Goal: Information Seeking & Learning: Learn about a topic

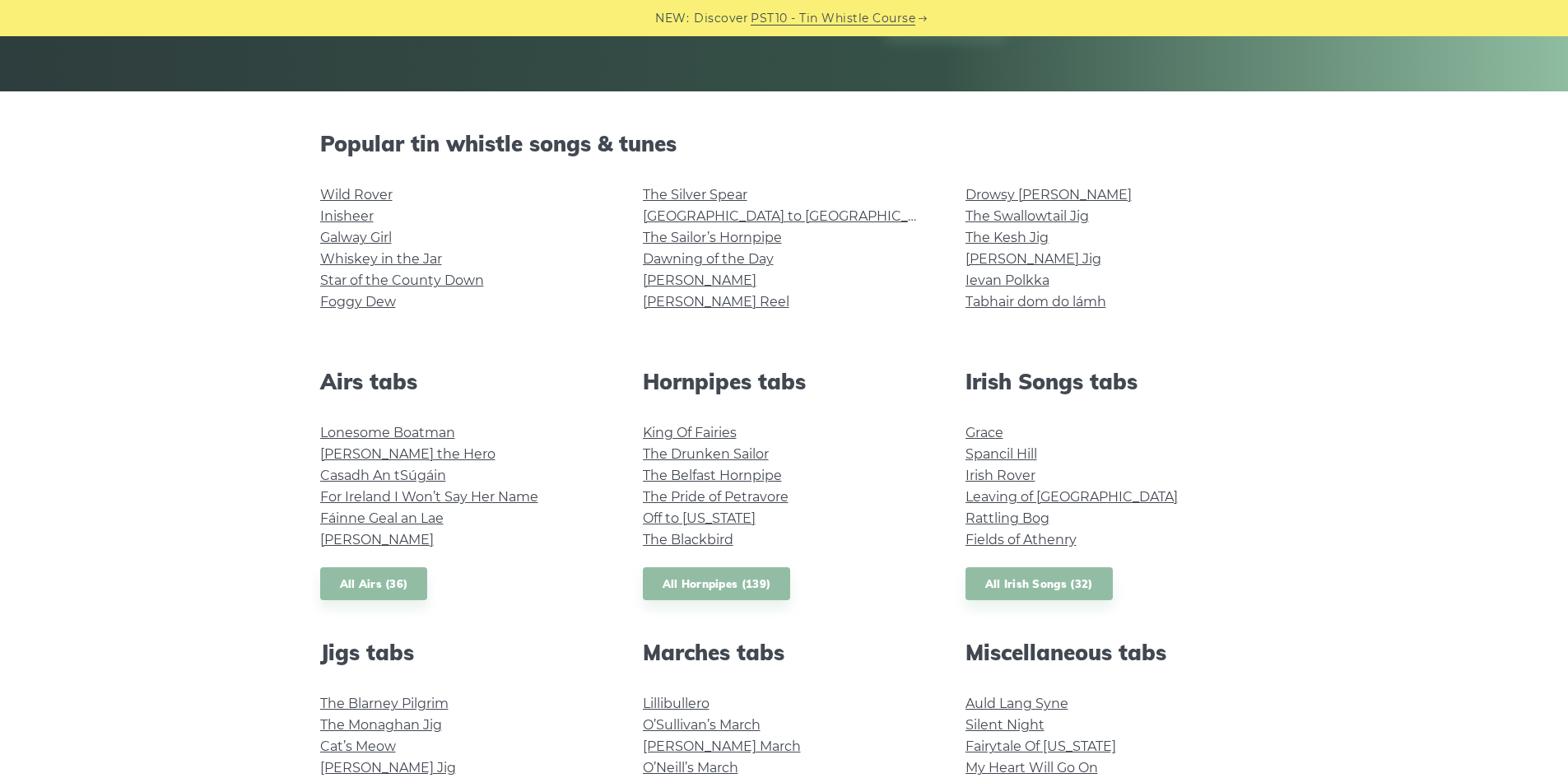
scroll to position [247, 0]
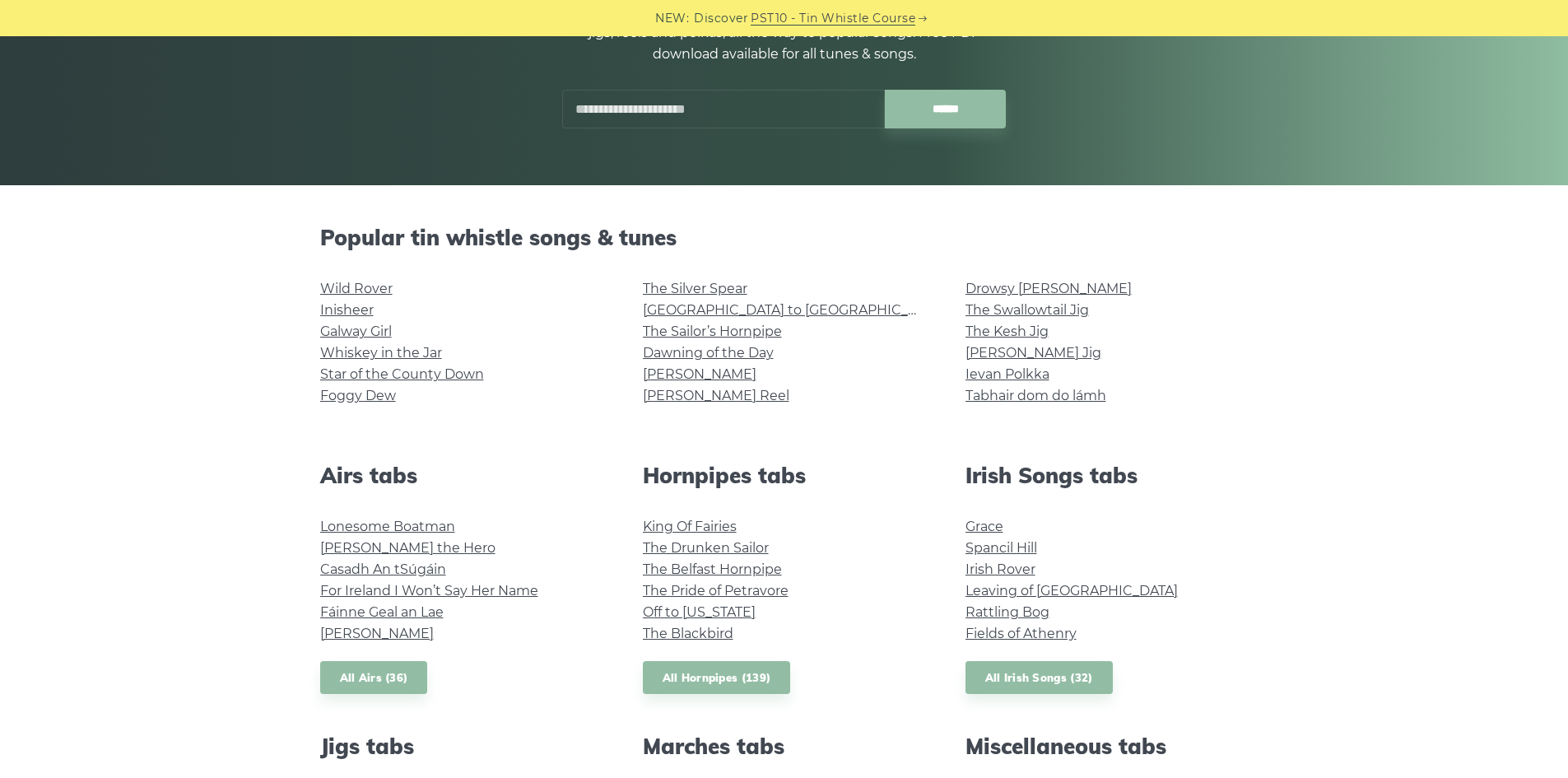
click at [673, 109] on input "text" at bounding box center [724, 110] width 323 height 39
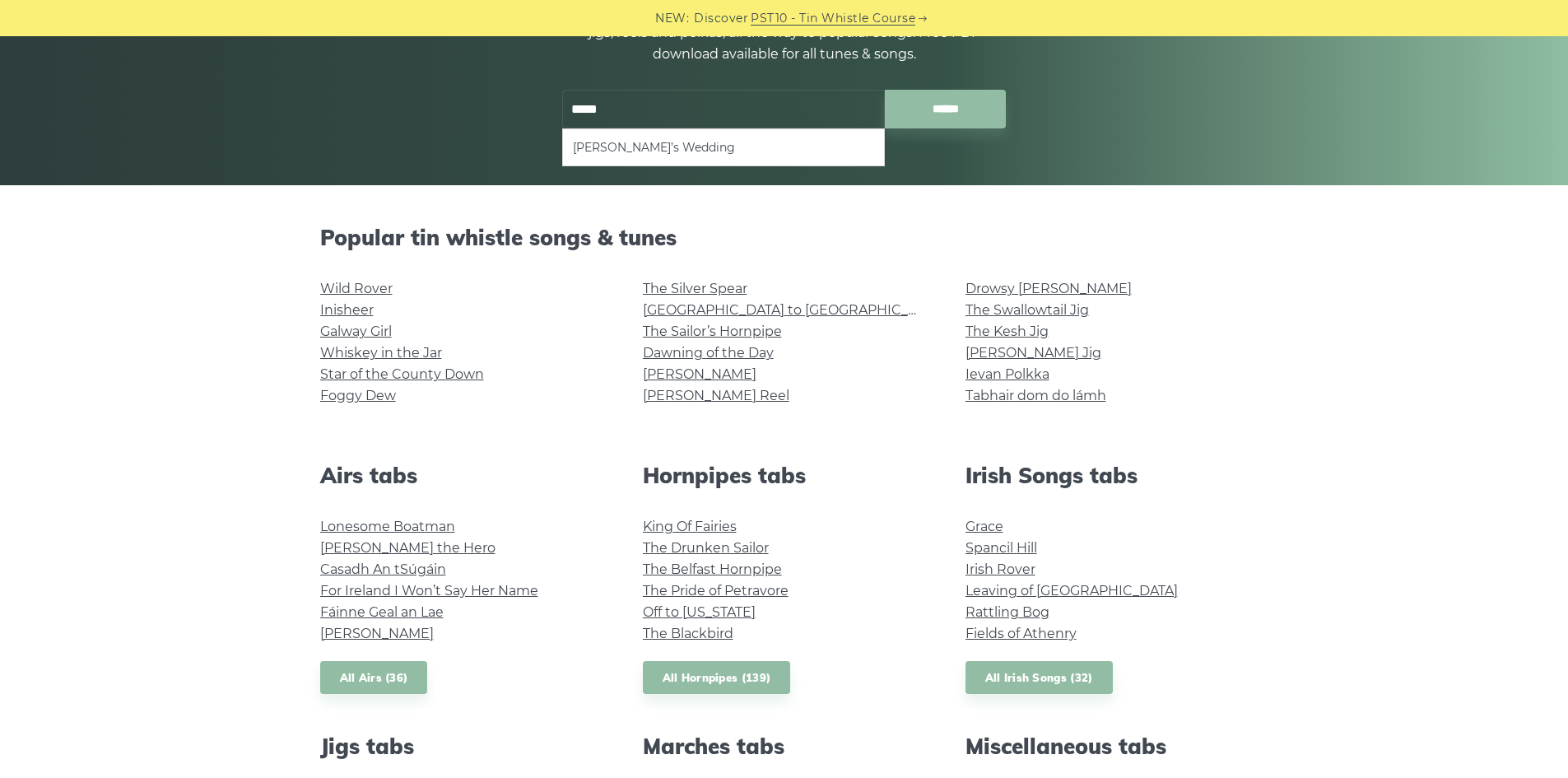
click at [662, 136] on ul "Marie’s Wedding" at bounding box center [724, 147] width 323 height 38
click at [657, 149] on li "Marie’s Wedding" at bounding box center [723, 147] width 302 height 19
type input "**********"
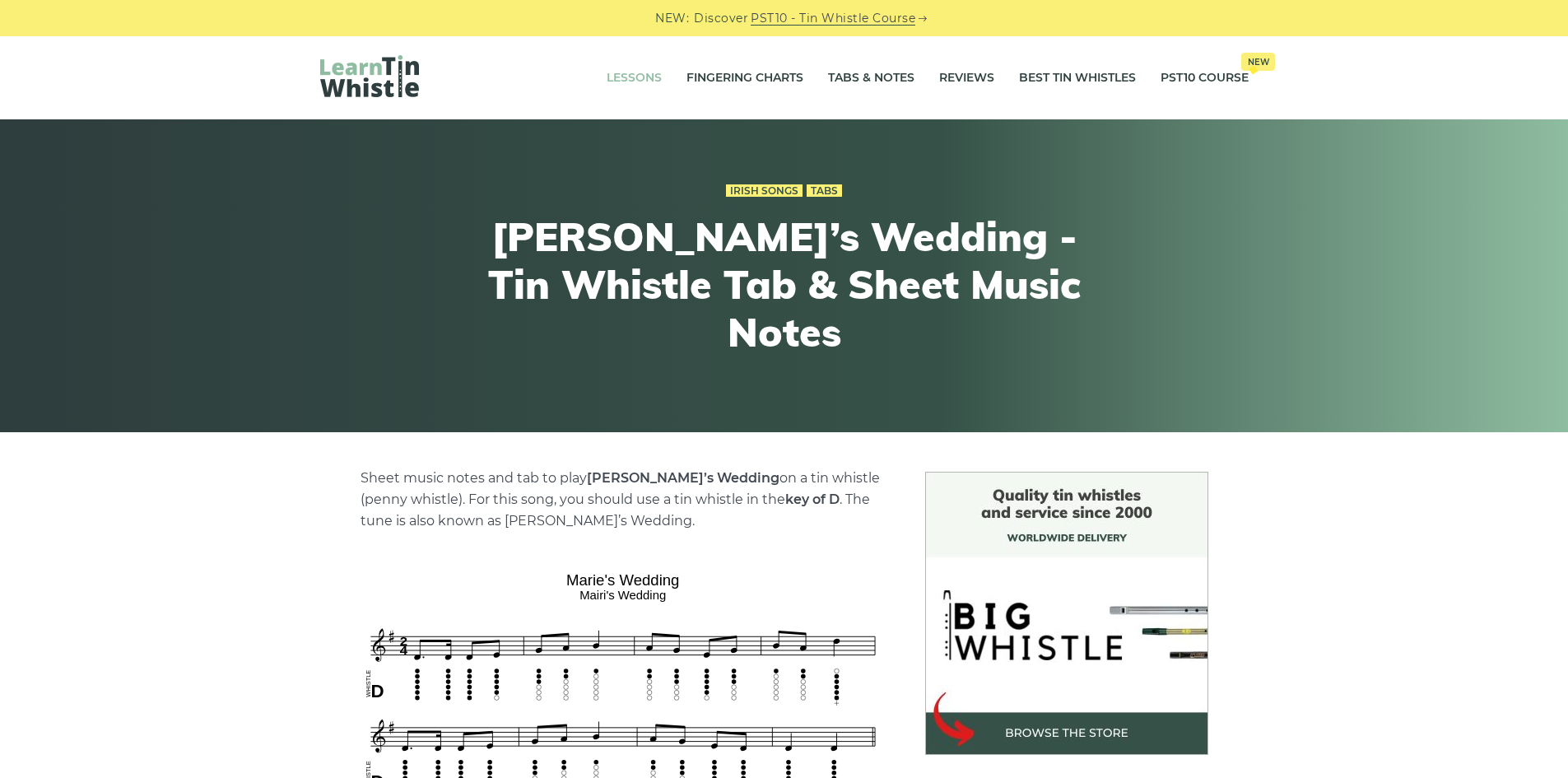
click at [623, 76] on link "Lessons" at bounding box center [634, 78] width 55 height 41
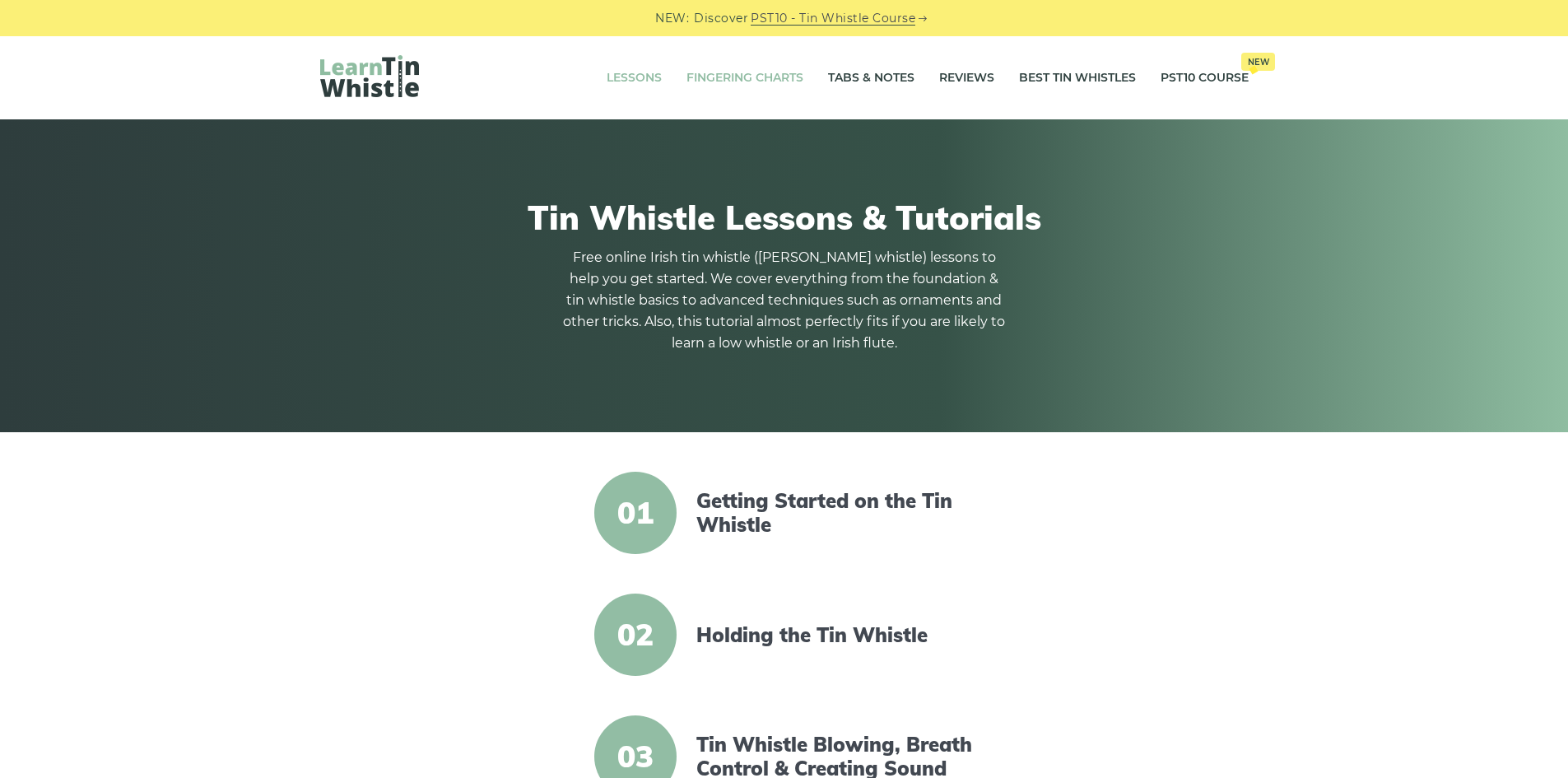
click at [745, 84] on link "Fingering Charts" at bounding box center [745, 78] width 117 height 41
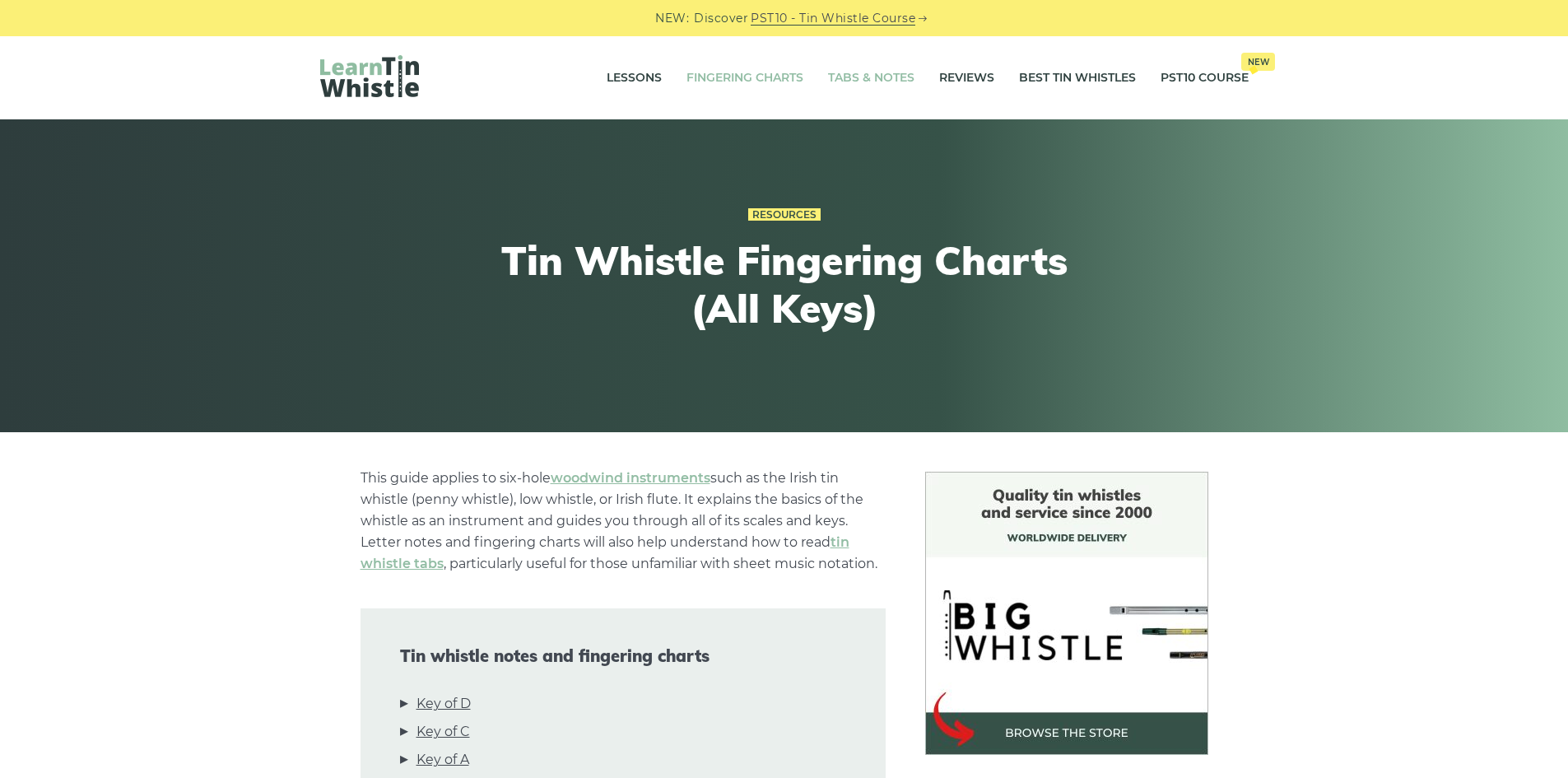
click at [893, 88] on link "Tabs & Notes" at bounding box center [870, 78] width 86 height 41
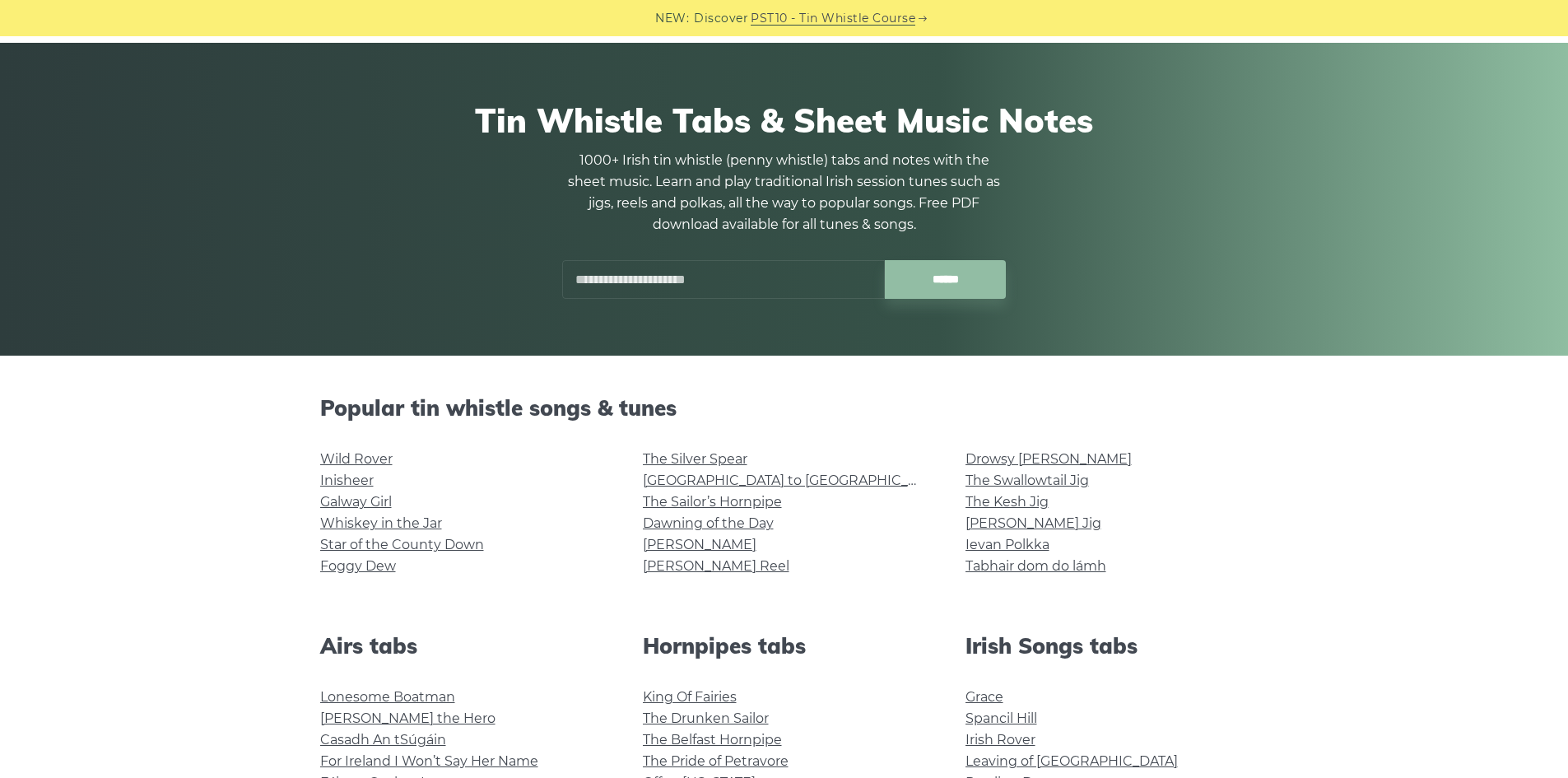
scroll to position [247, 0]
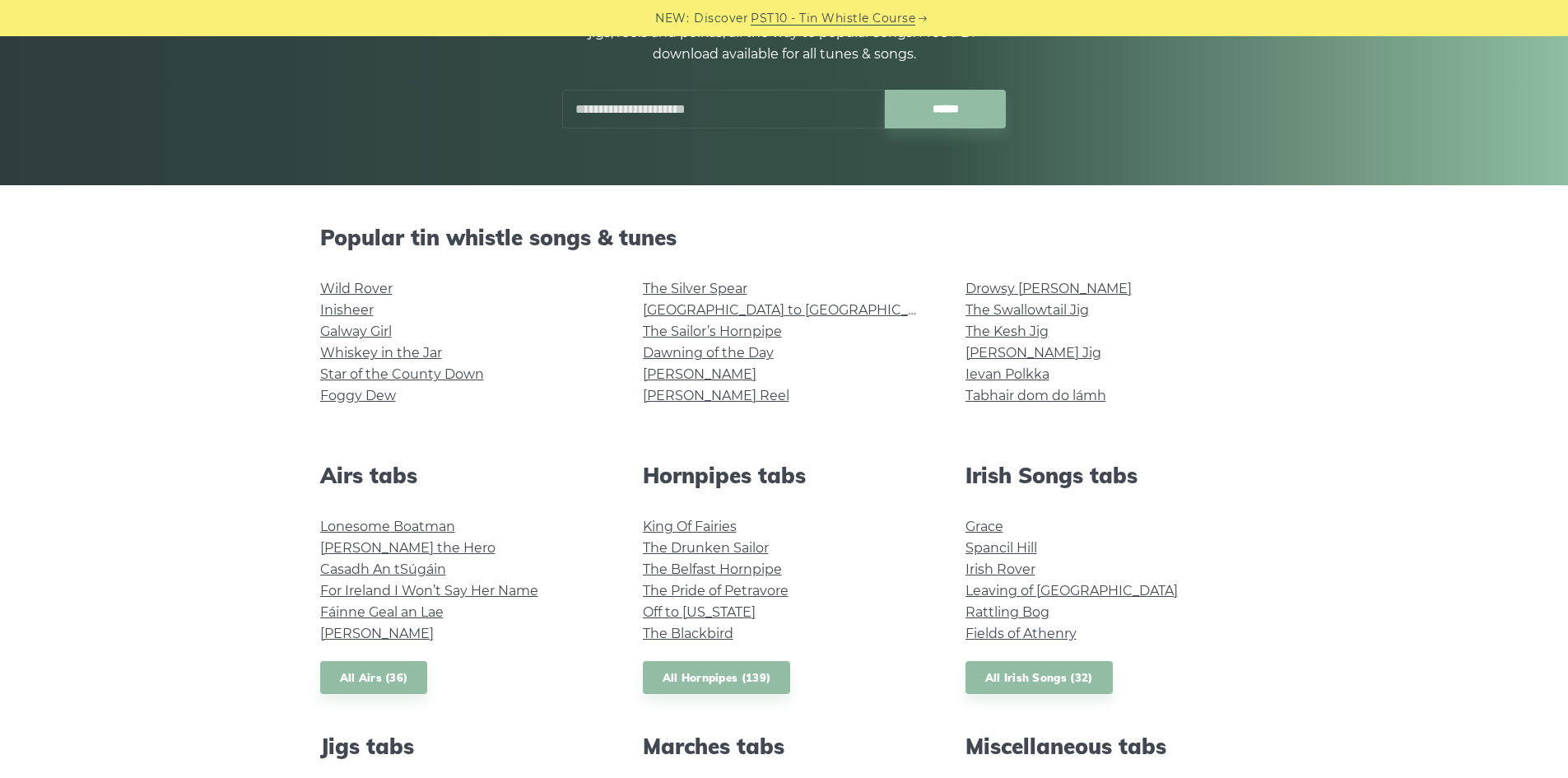
click at [645, 123] on input "text" at bounding box center [724, 110] width 323 height 39
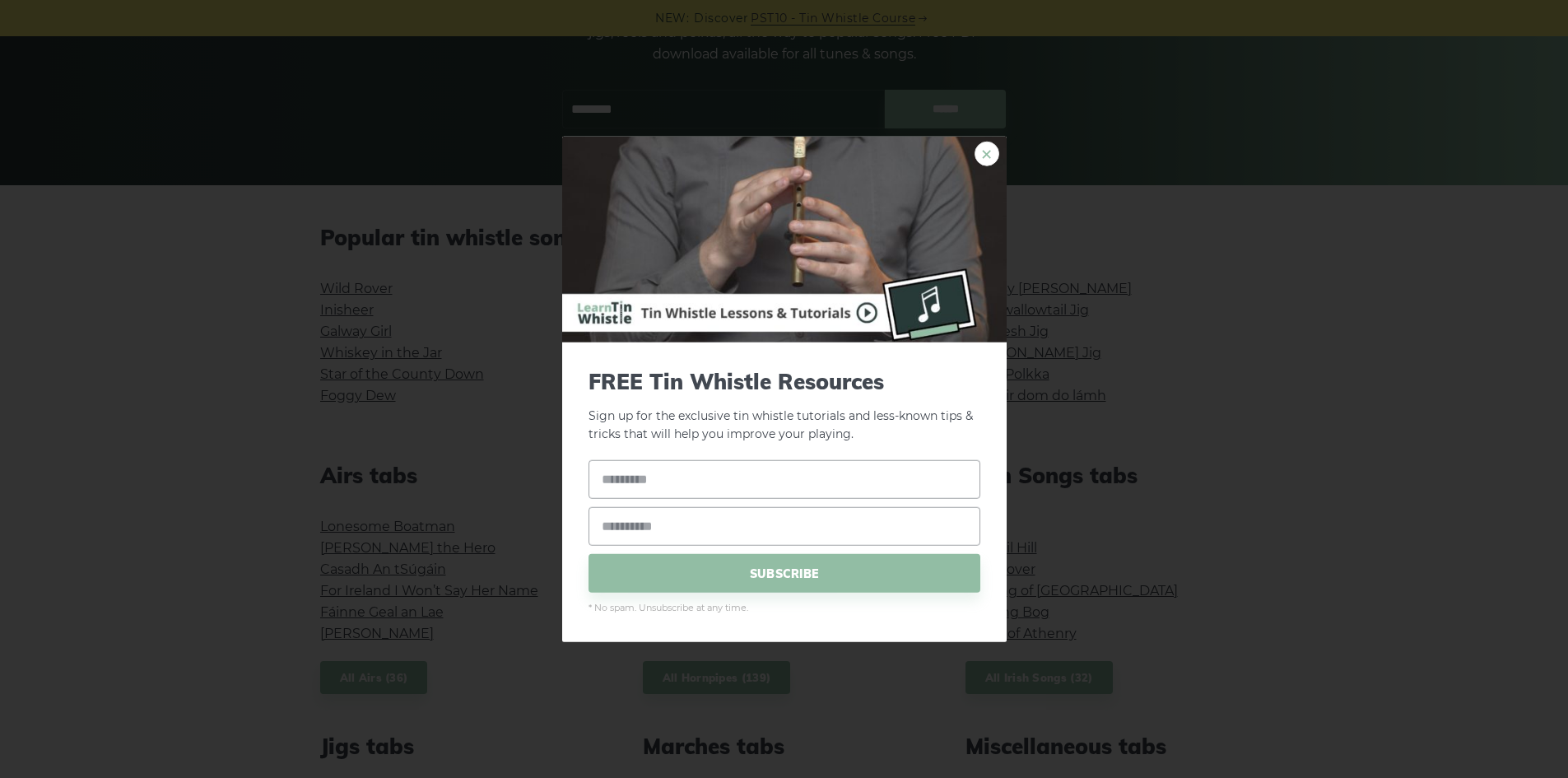
click at [988, 155] on link "×" at bounding box center [986, 153] width 25 height 25
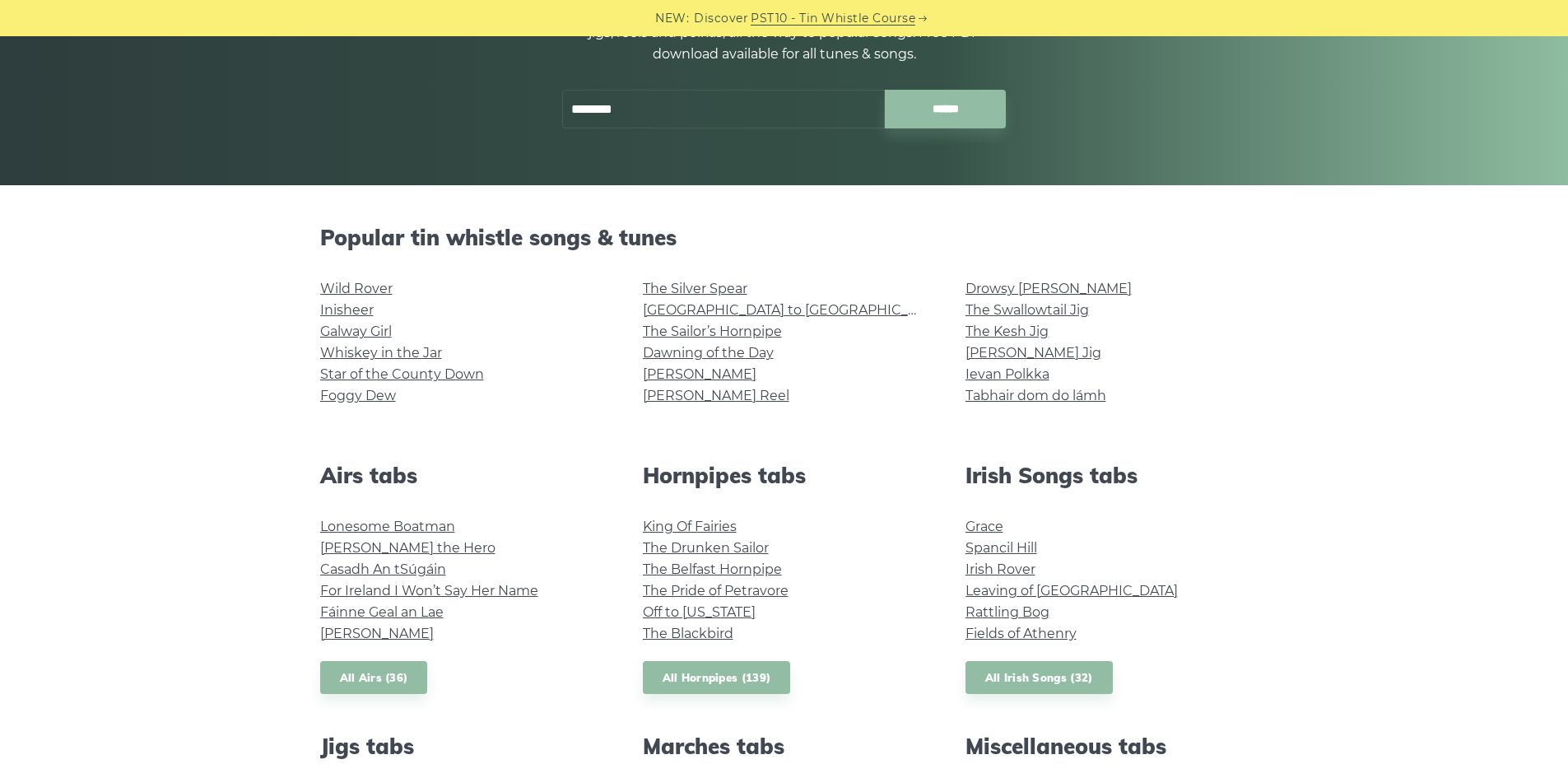
click at [720, 121] on input "********" at bounding box center [724, 110] width 323 height 39
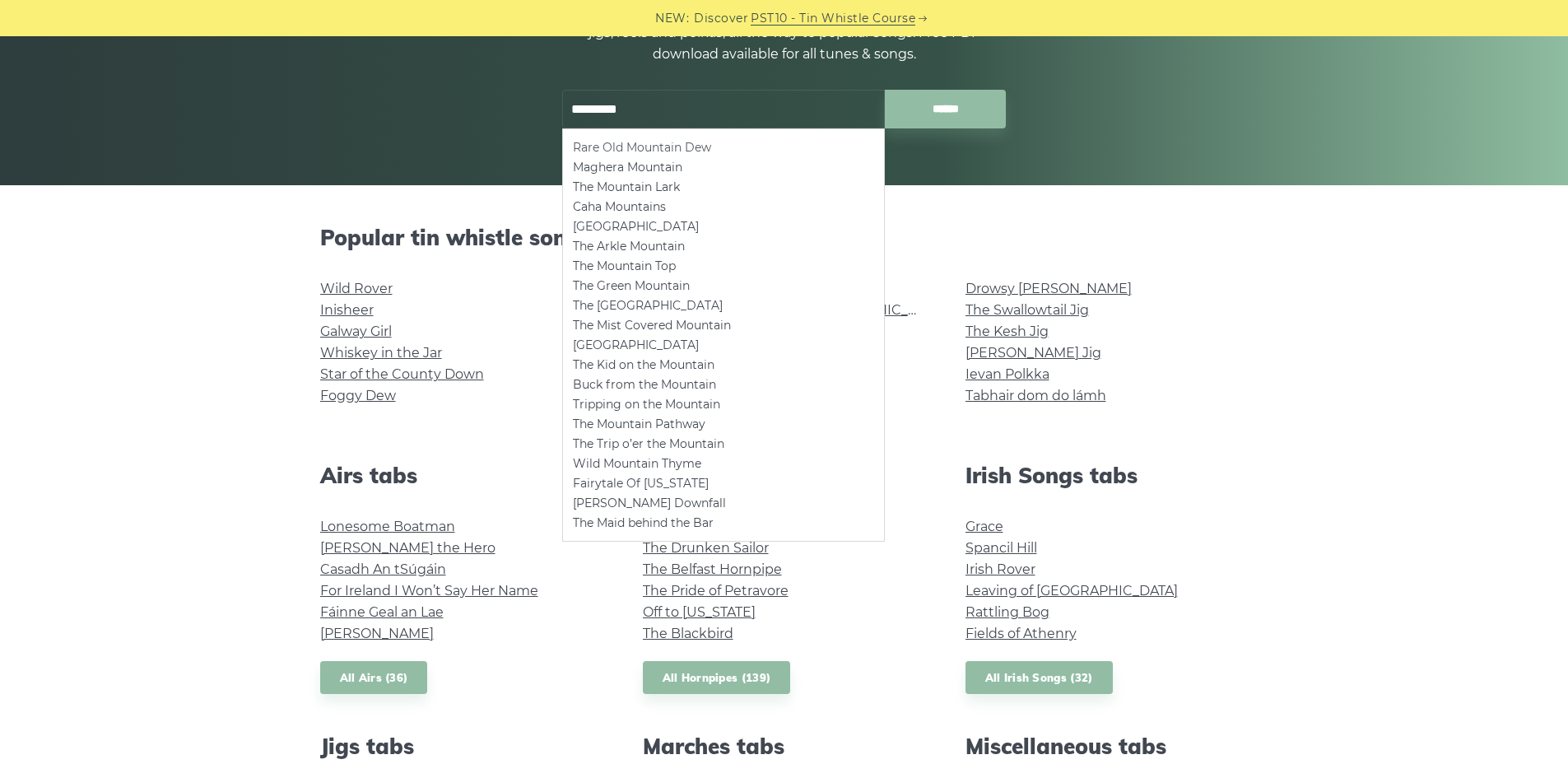
click at [716, 142] on li "Rare Old Mountain Dew" at bounding box center [723, 147] width 302 height 19
type input "**********"
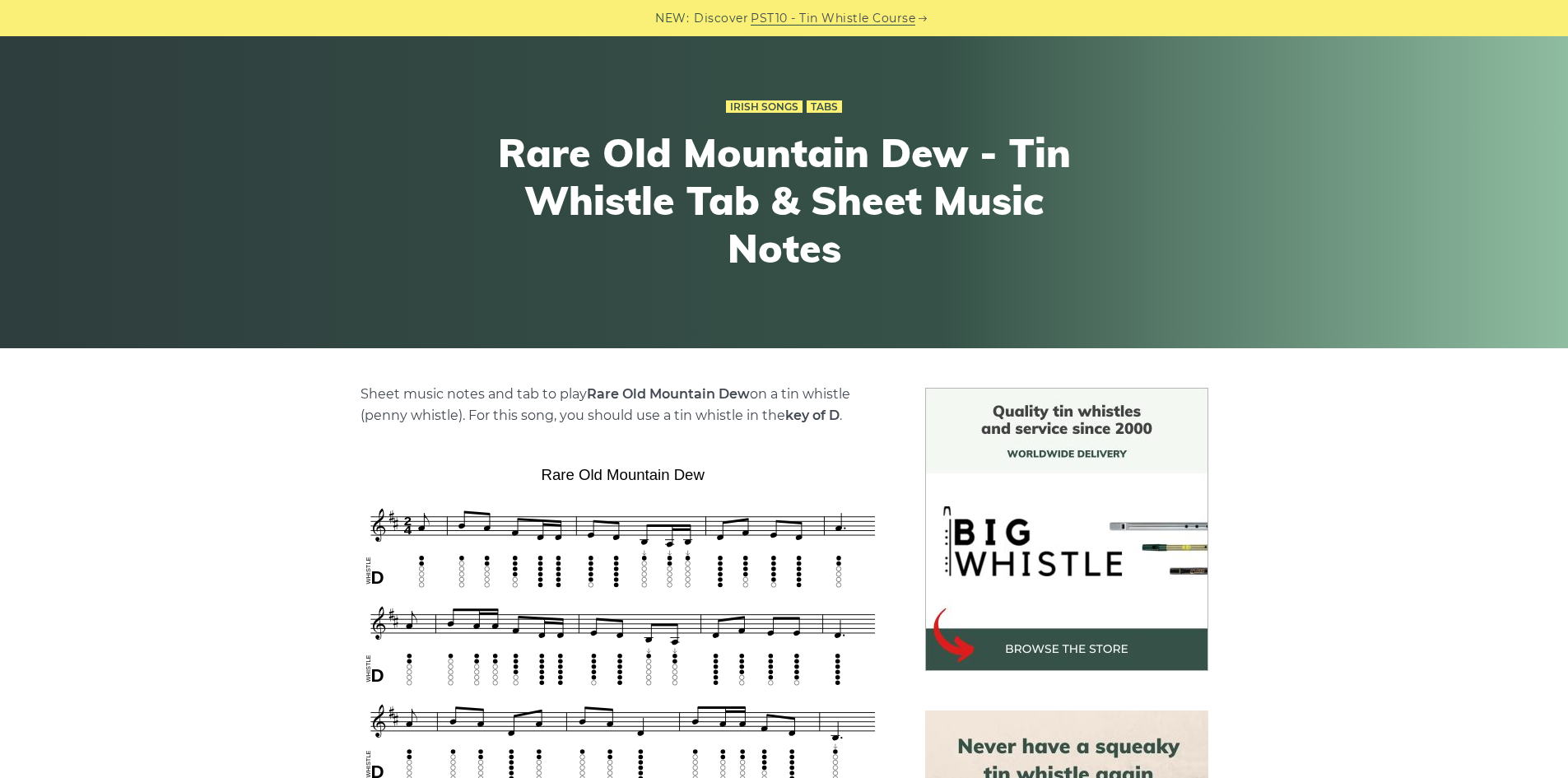
scroll to position [164, 0]
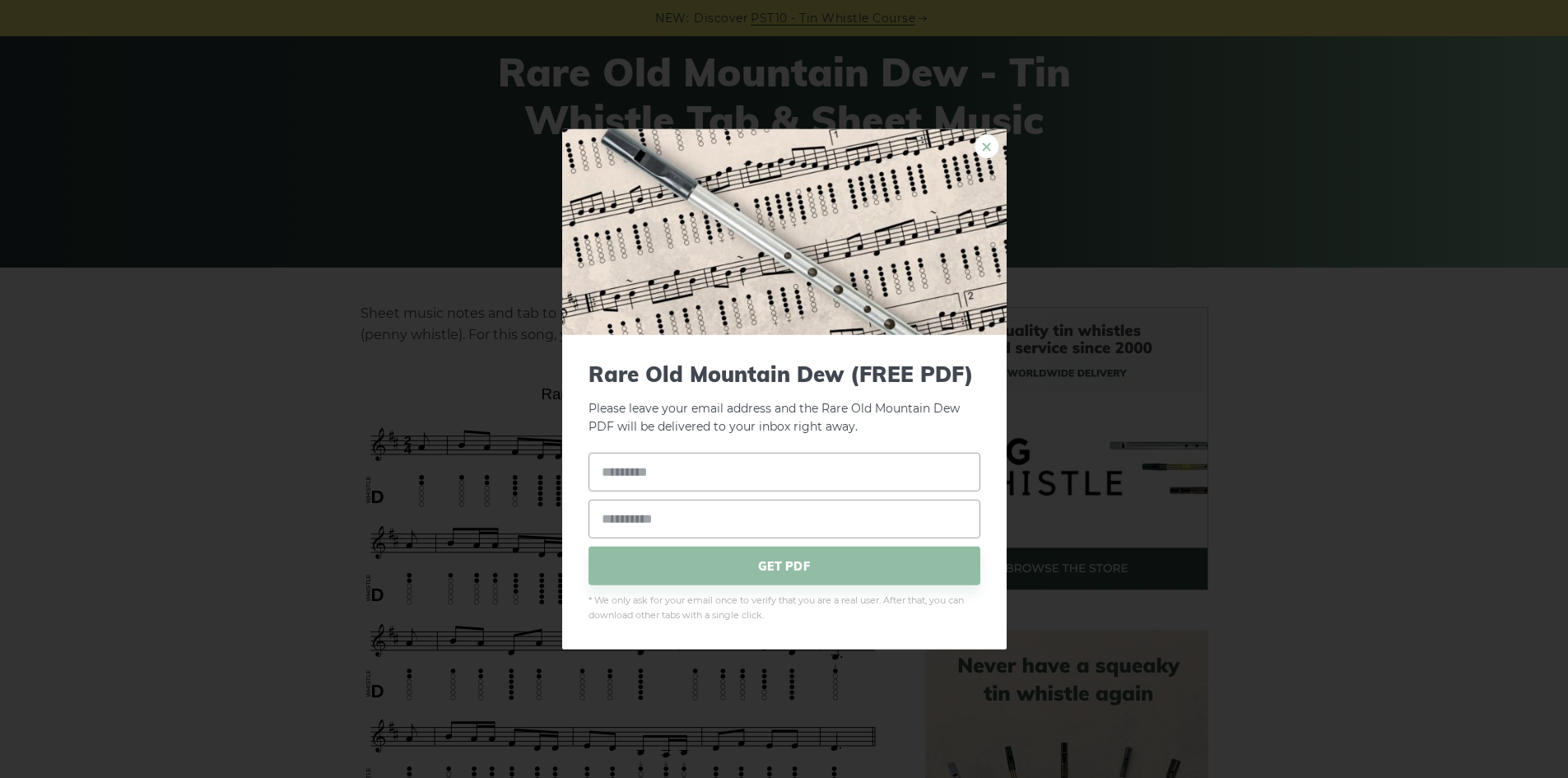
click at [991, 150] on link "×" at bounding box center [986, 146] width 25 height 25
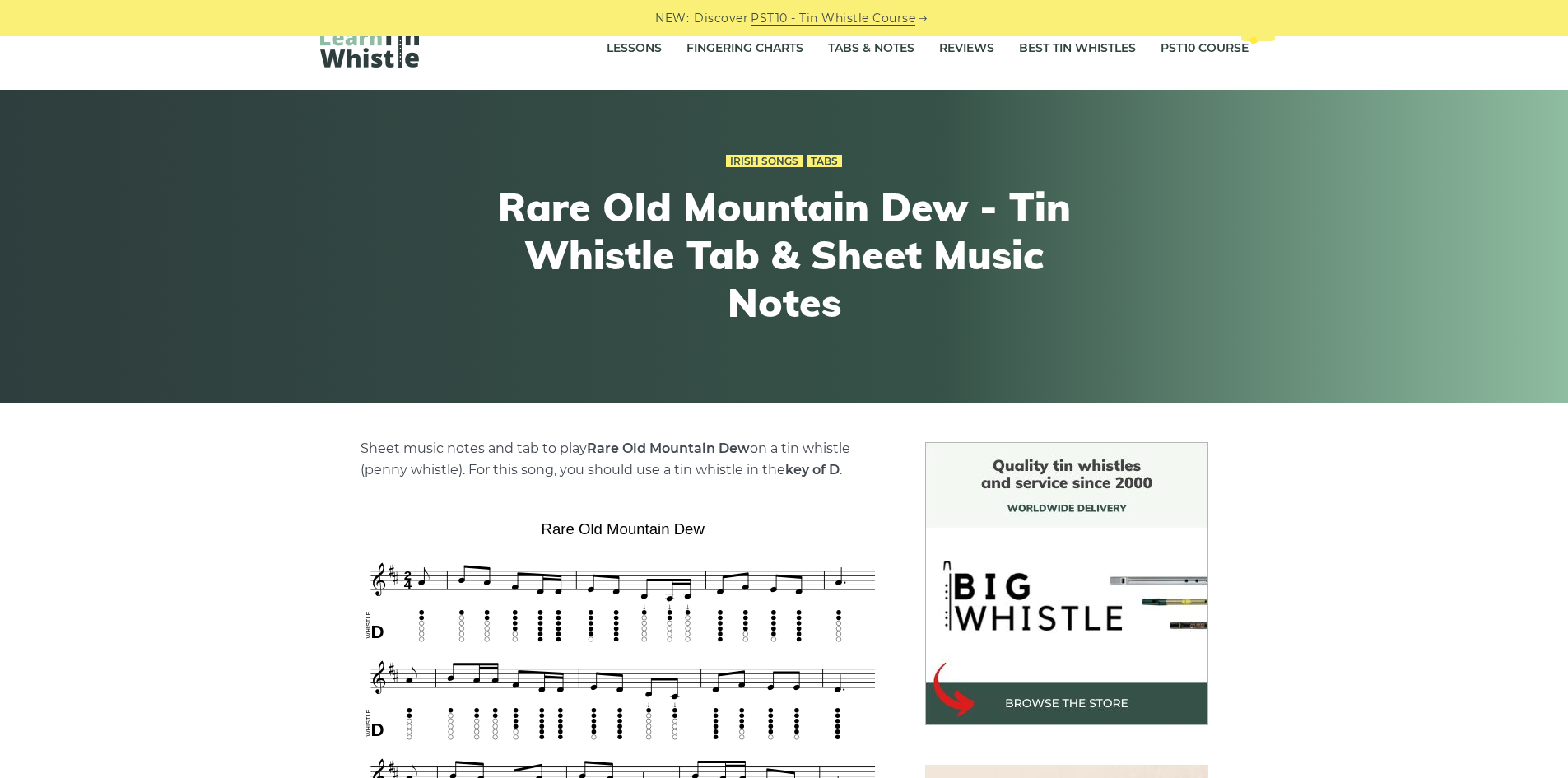
scroll to position [0, 0]
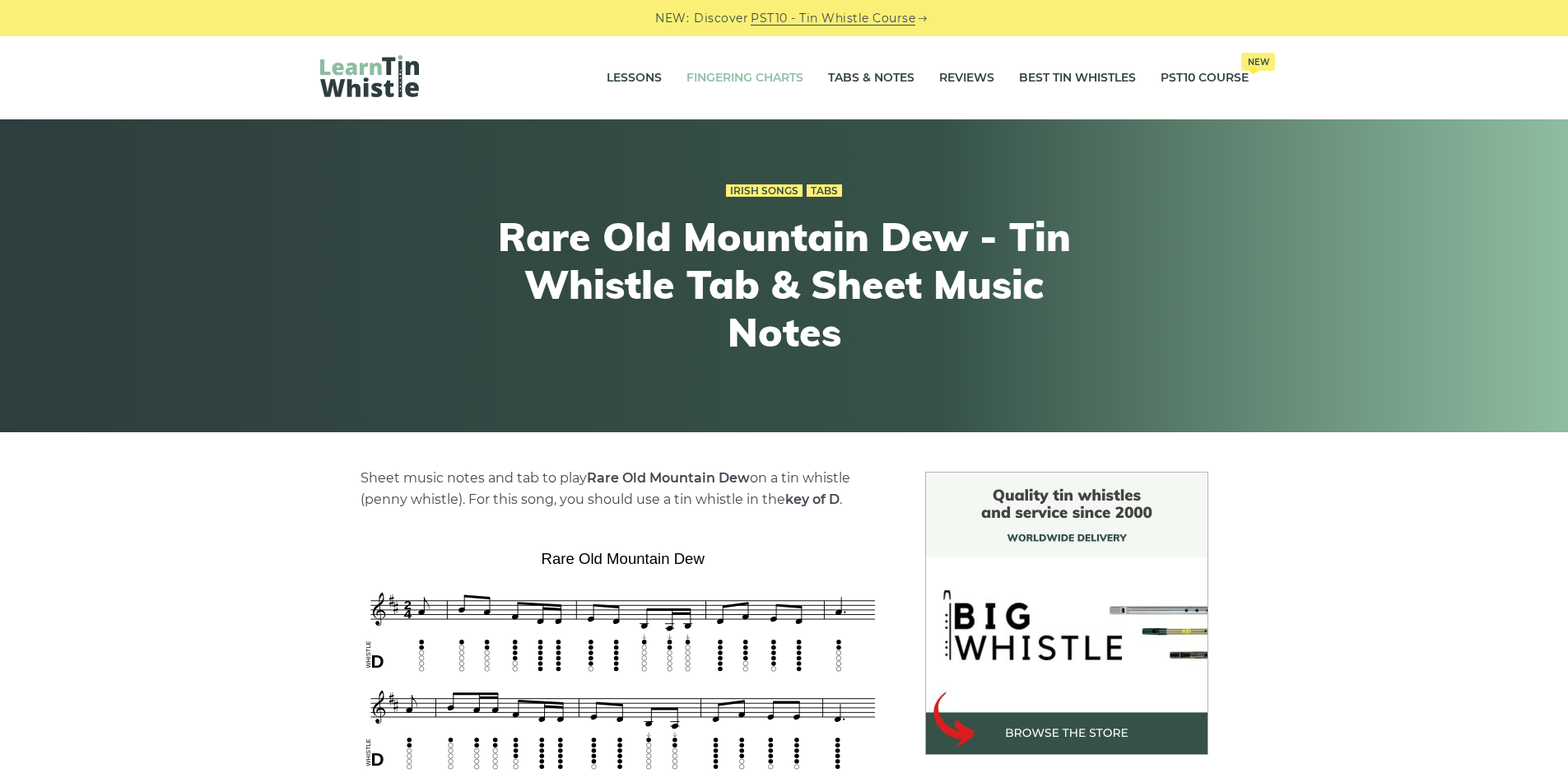
click at [754, 80] on link "Fingering Charts" at bounding box center [745, 78] width 117 height 41
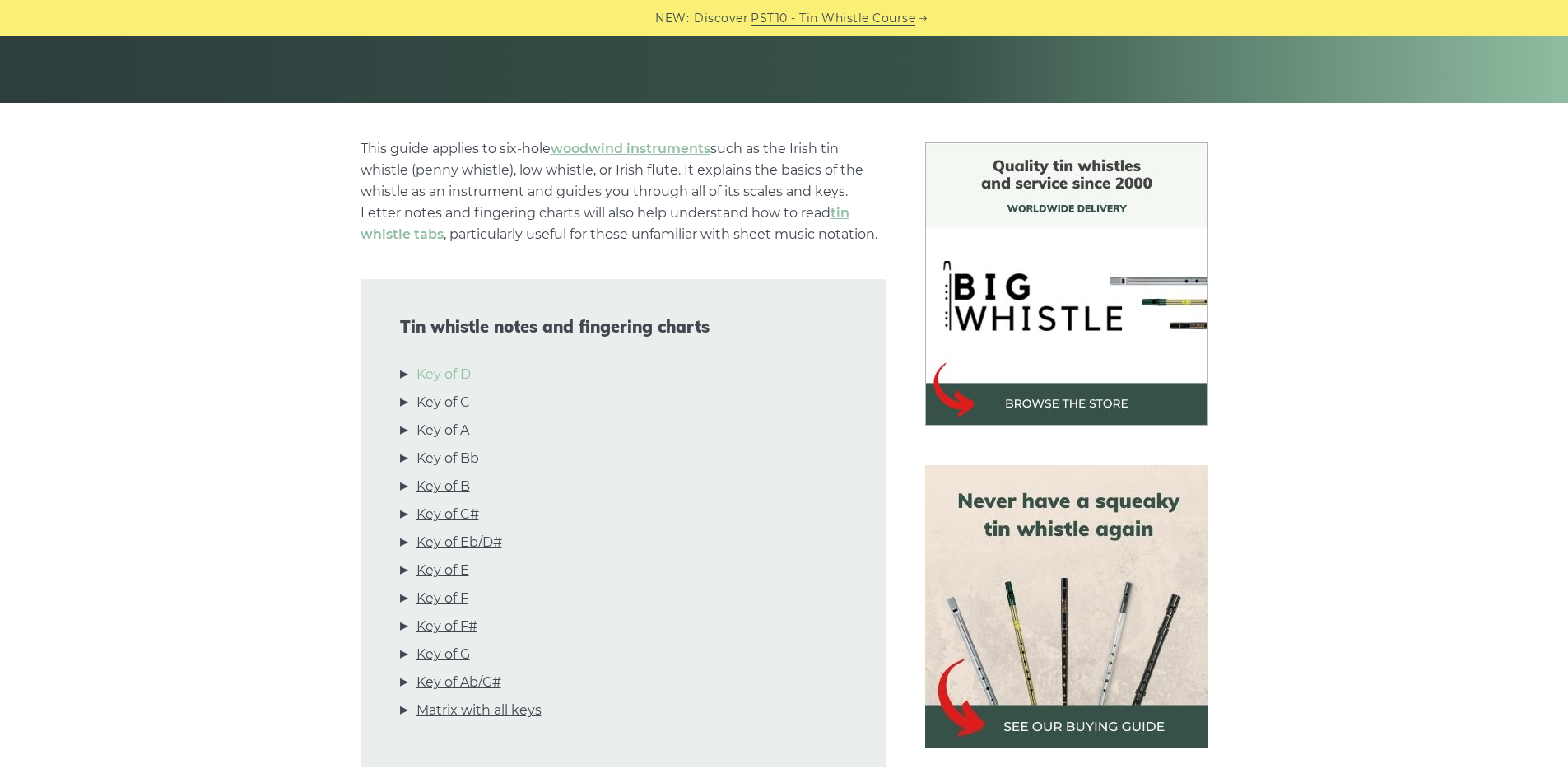
click at [468, 383] on link "Key of D" at bounding box center [443, 374] width 55 height 21
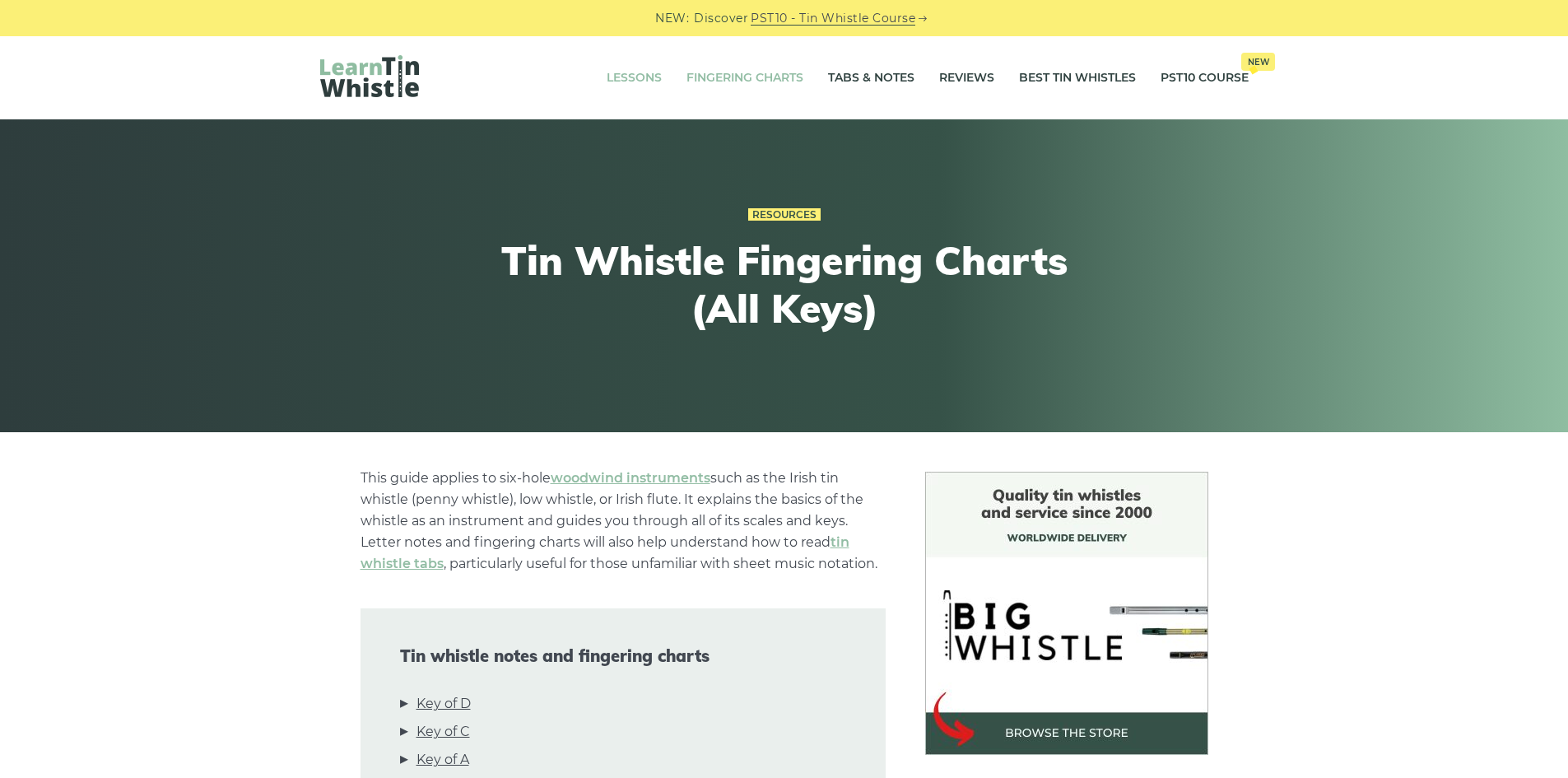
click at [656, 84] on li "Lessons" at bounding box center [634, 78] width 80 height 41
click at [626, 83] on link "Lessons" at bounding box center [634, 78] width 55 height 41
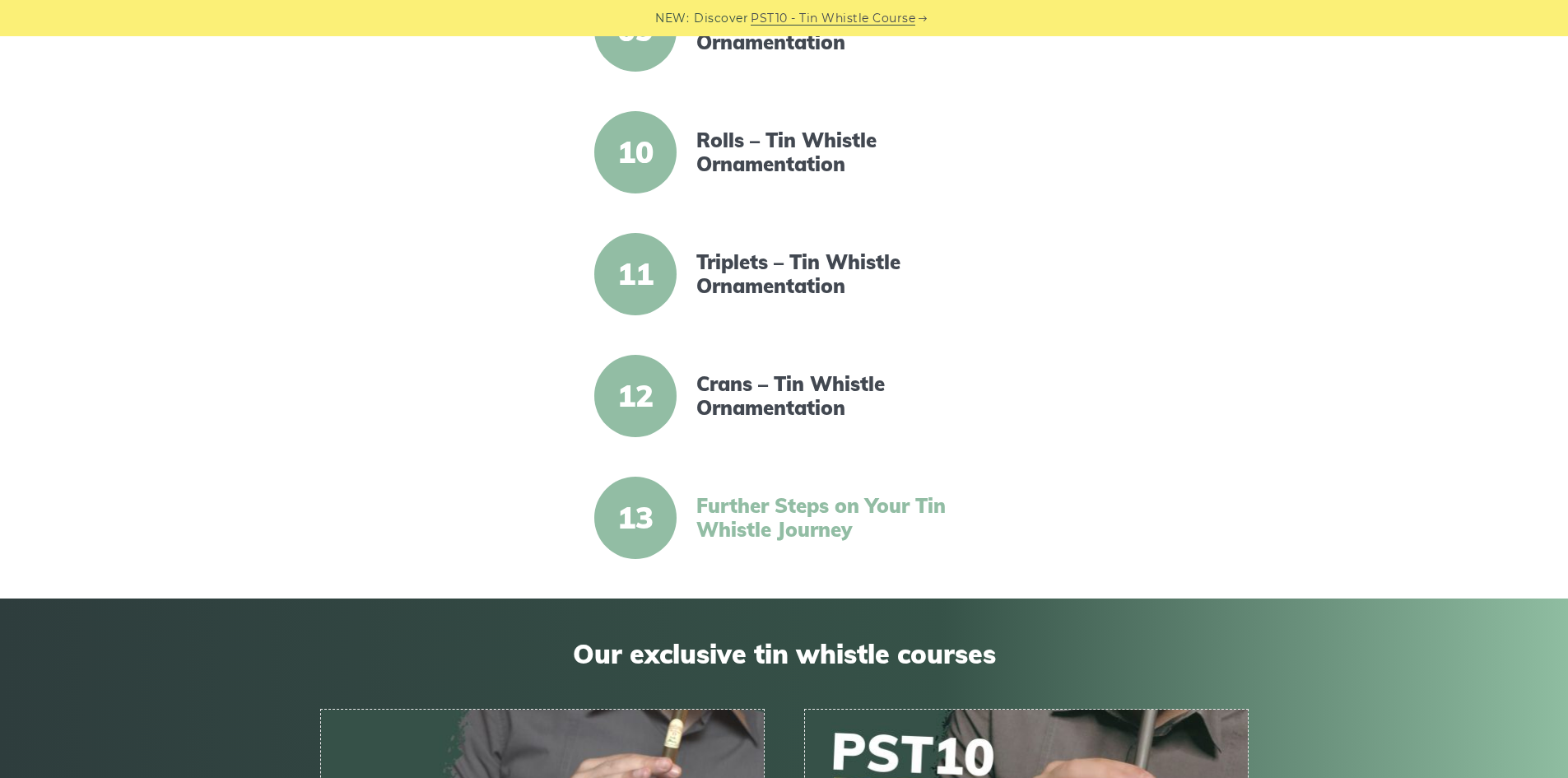
scroll to position [1236, 0]
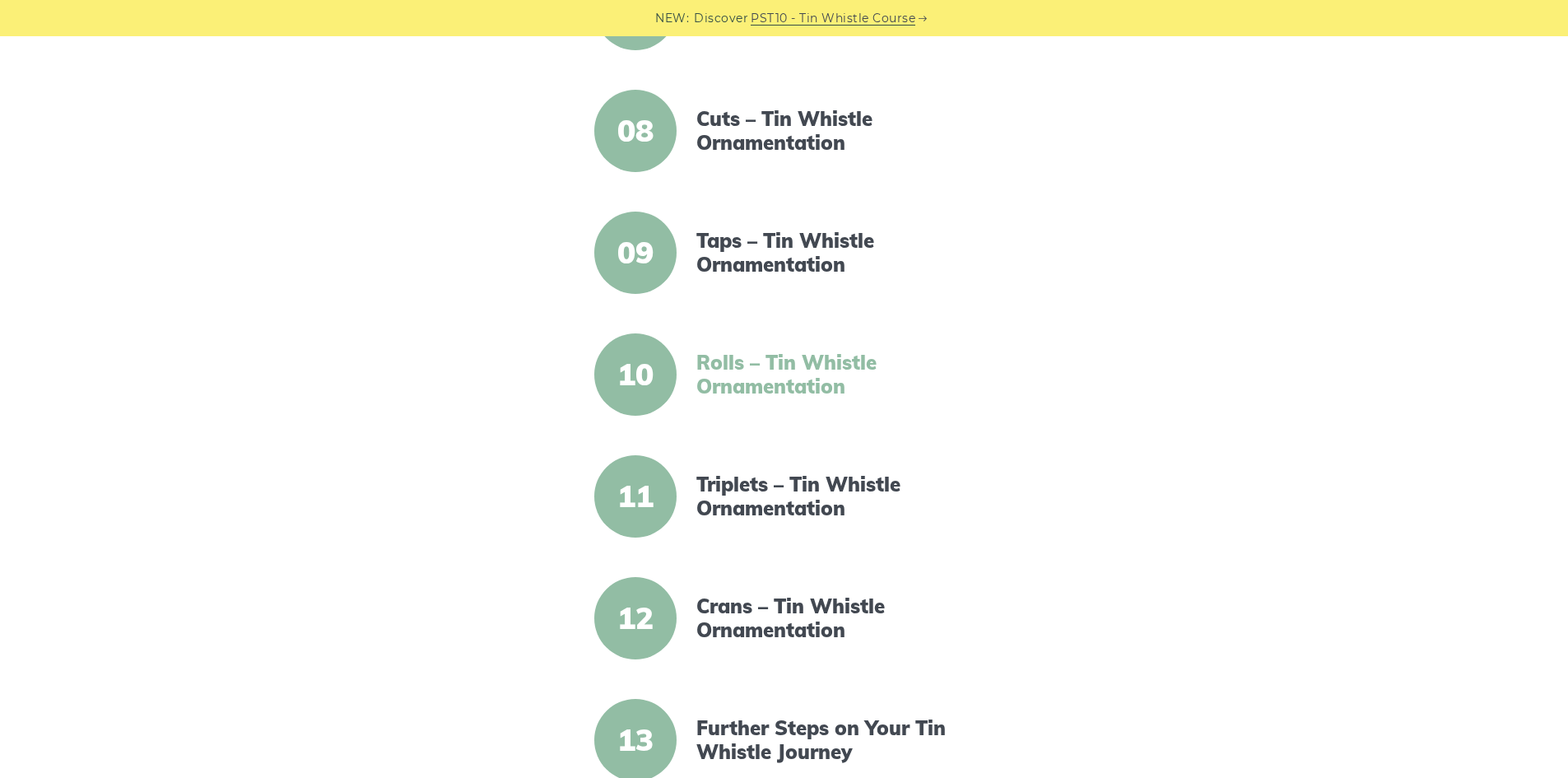
click at [733, 351] on link "Rolls – Tin Whistle Ornamentation" at bounding box center [837, 374] width 283 height 47
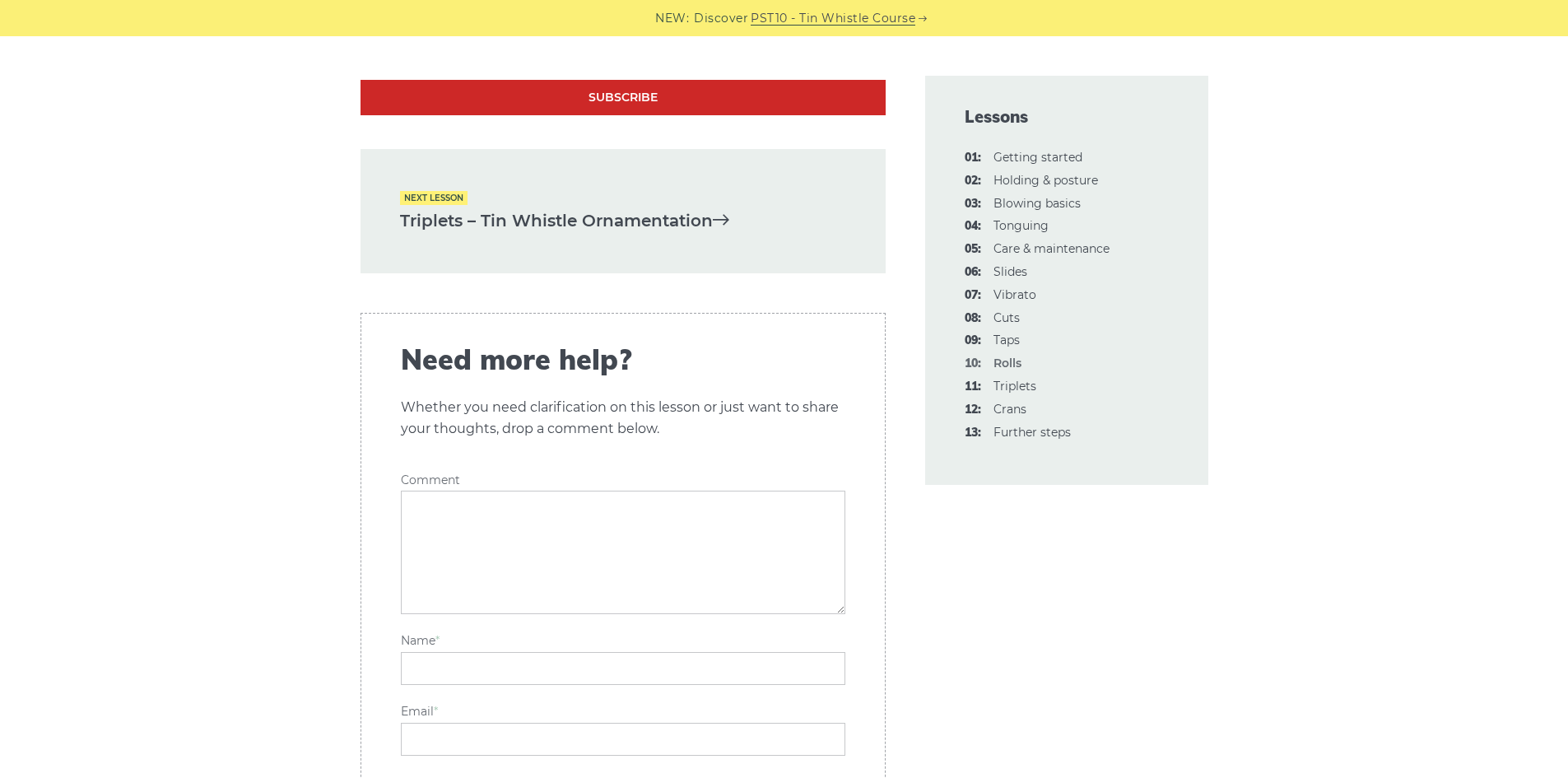
scroll to position [5189, 0]
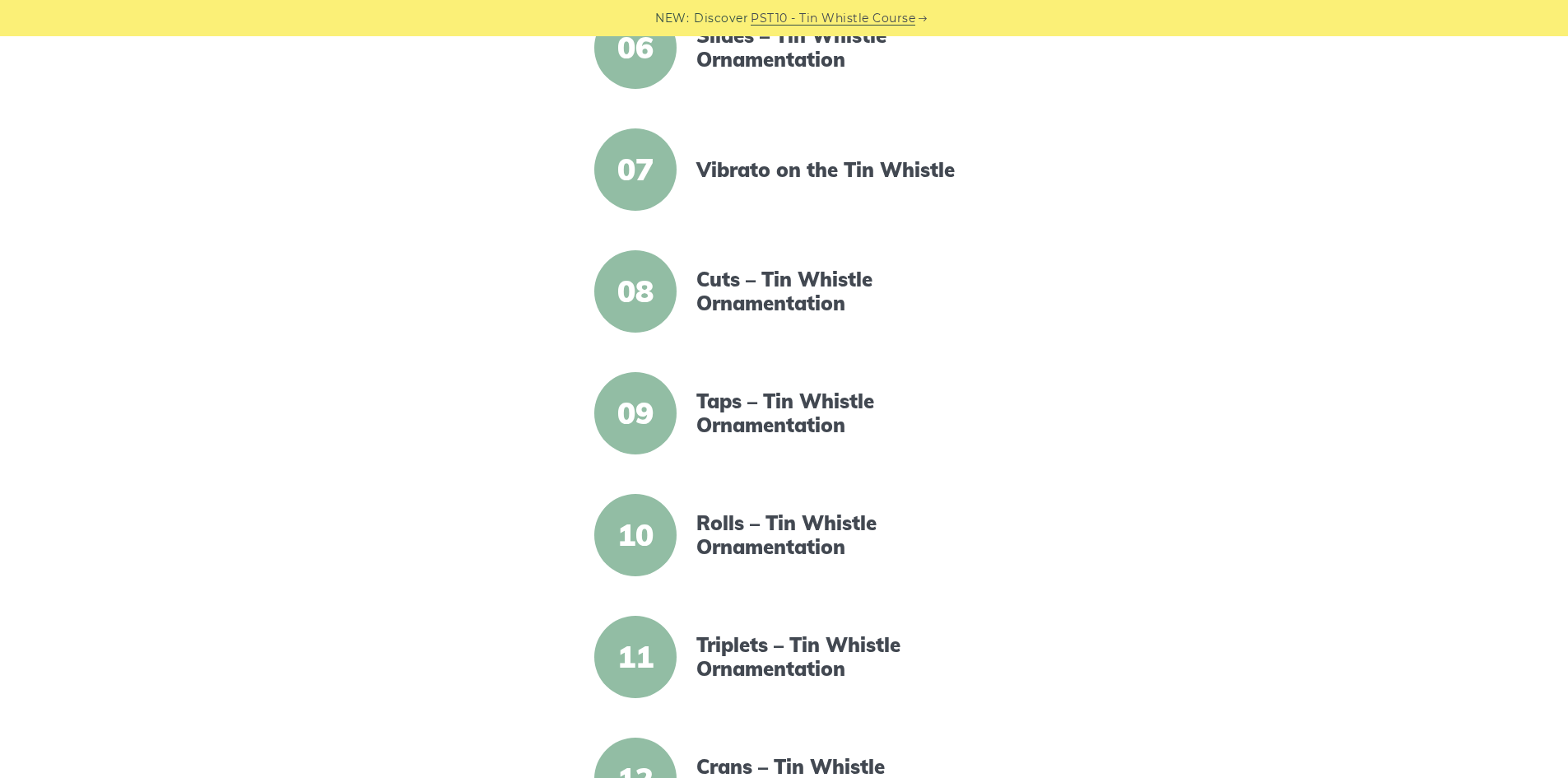
scroll to position [1049, 0]
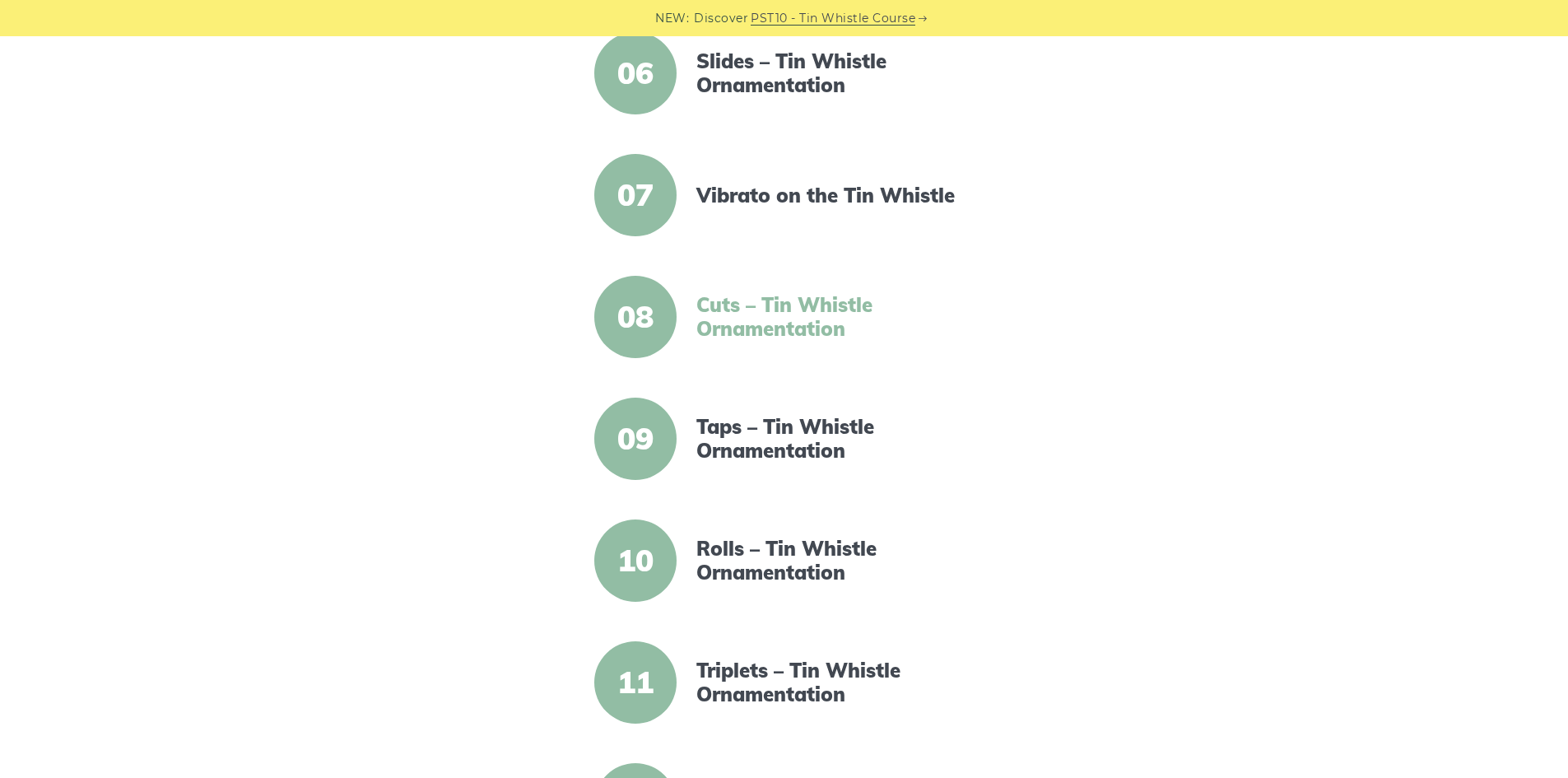
click at [765, 334] on link "Cuts – Tin Whistle Ornamentation" at bounding box center [837, 317] width 283 height 47
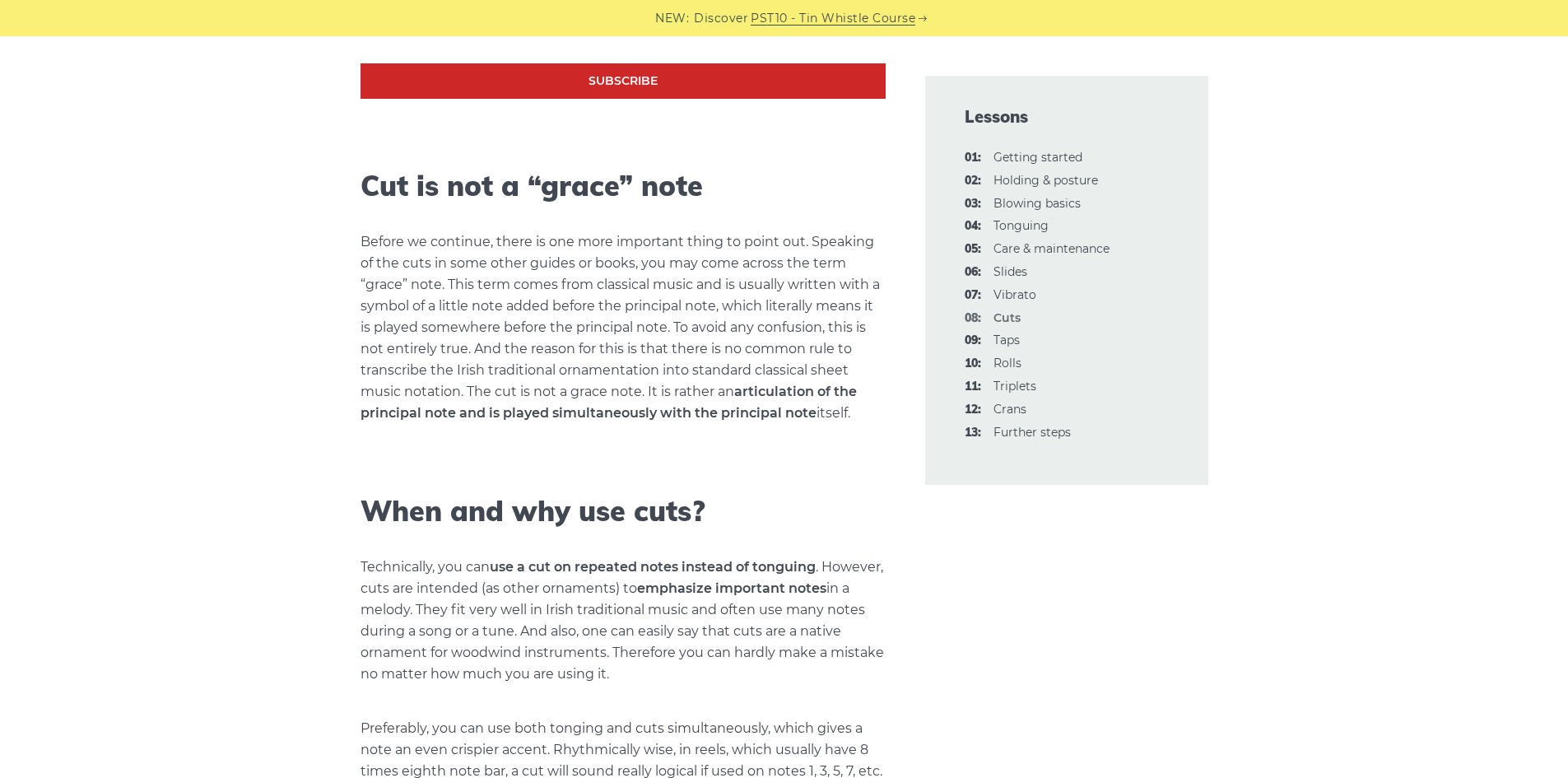
scroll to position [1894, 0]
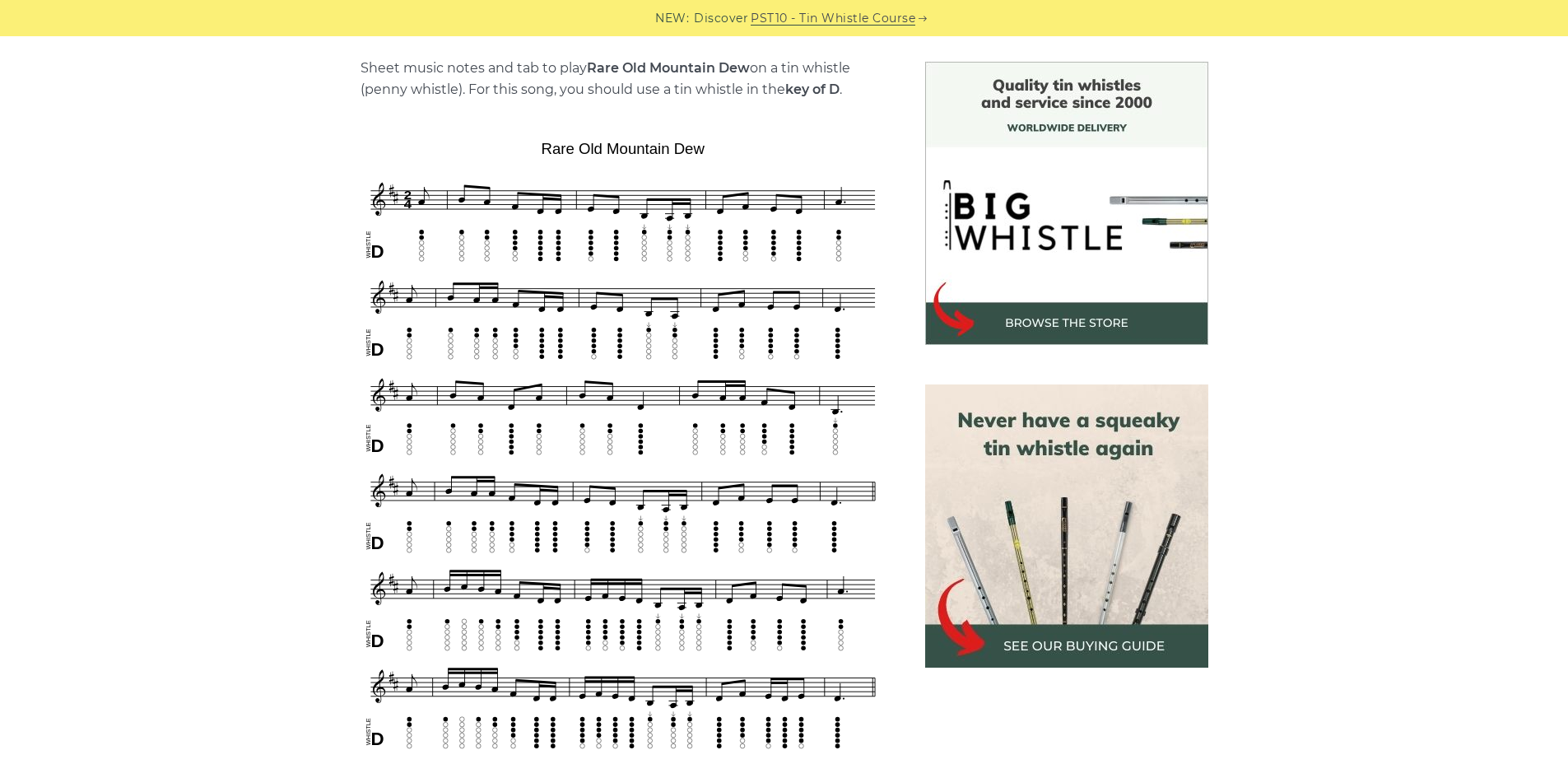
scroll to position [412, 0]
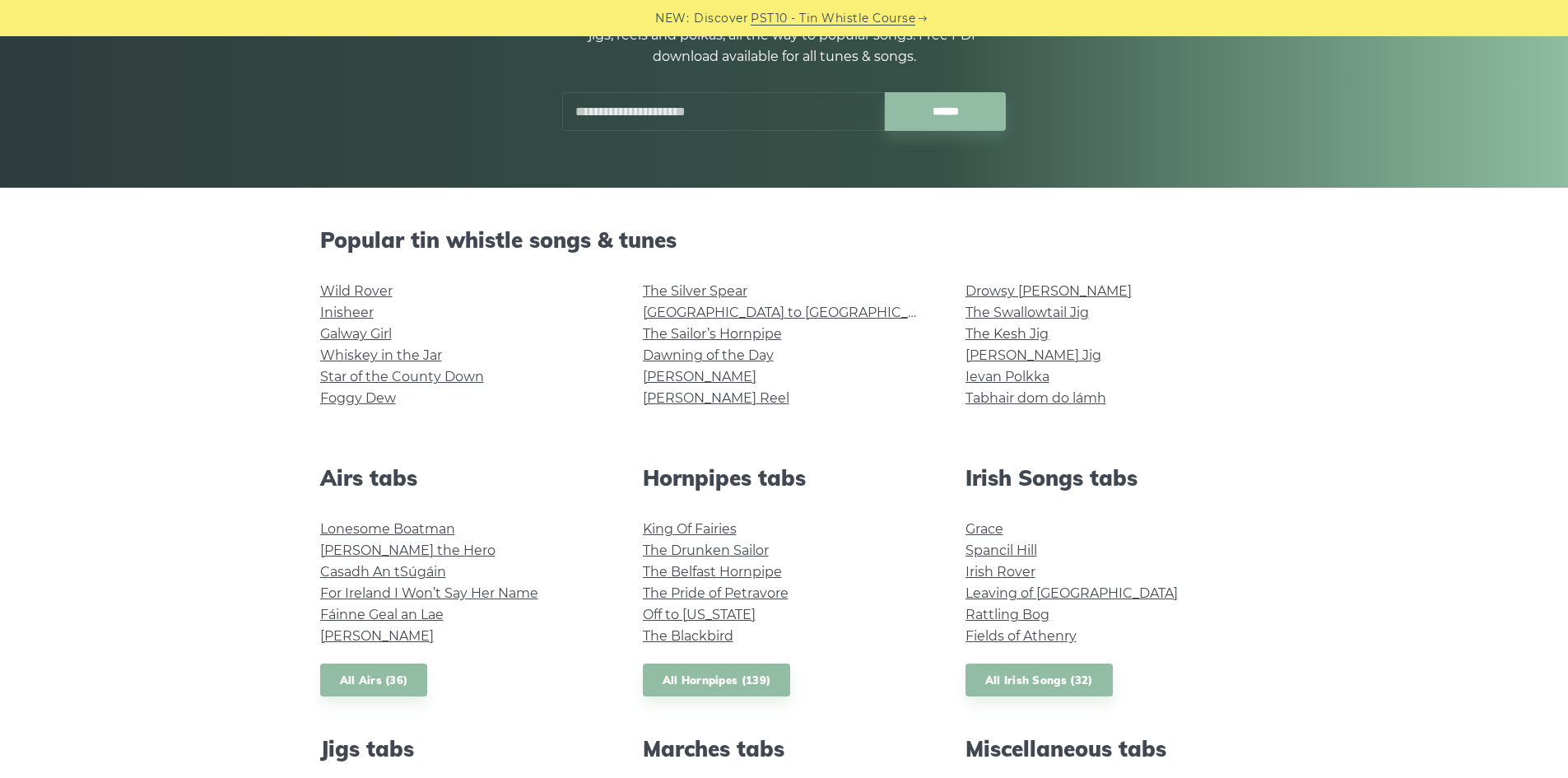
click at [654, 112] on input "text" at bounding box center [724, 111] width 323 height 39
click at [676, 106] on input "********" at bounding box center [724, 111] width 323 height 39
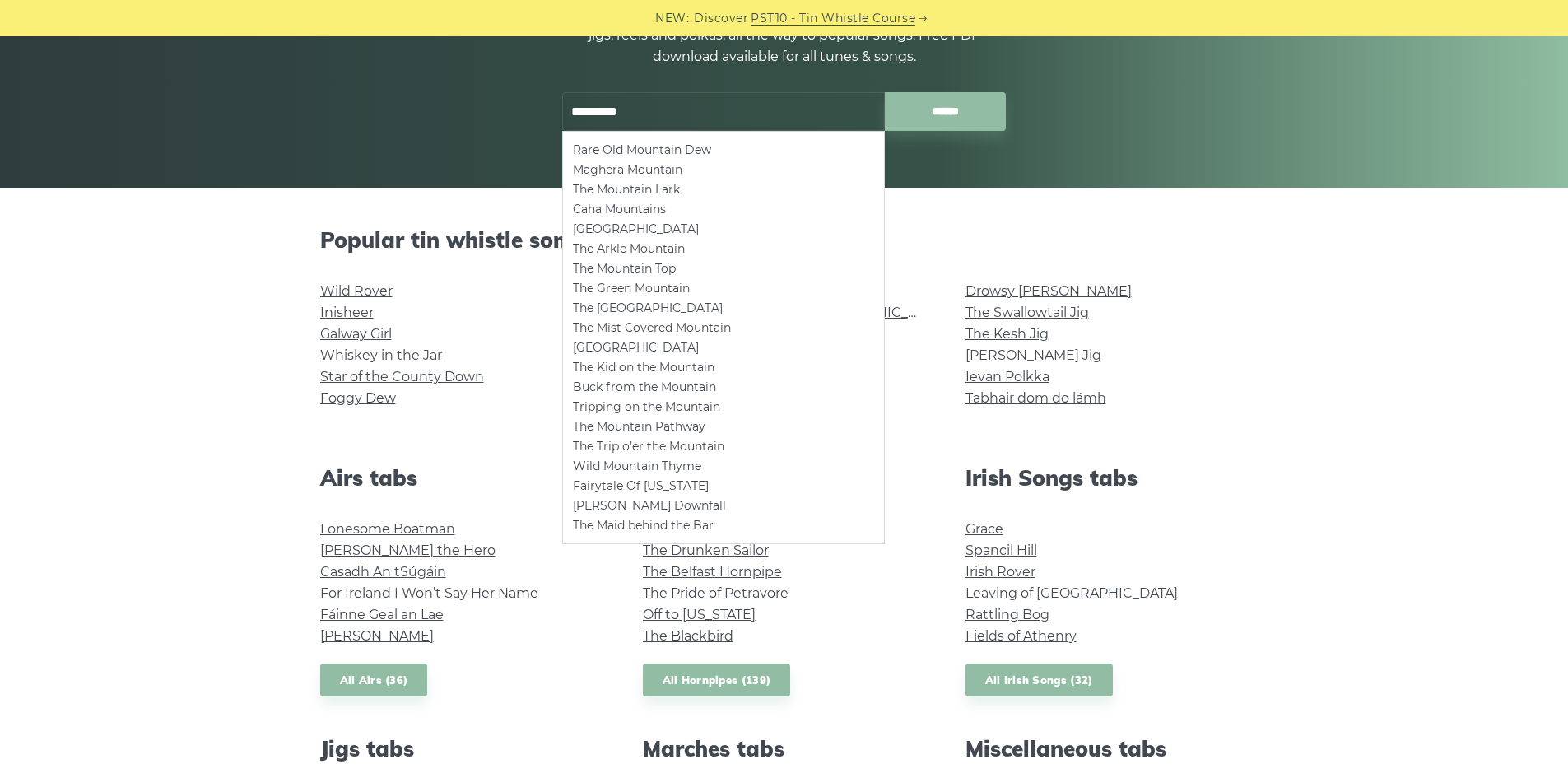
drag, startPoint x: 680, startPoint y: 115, endPoint x: 531, endPoint y: 102, distance: 149.6
click at [531, 102] on div "Tin Whistle Tabs & Sheet Music Notes 1000+ Irish tin whistle (penny whistle) ta…" at bounding box center [784, 32] width 929 height 278
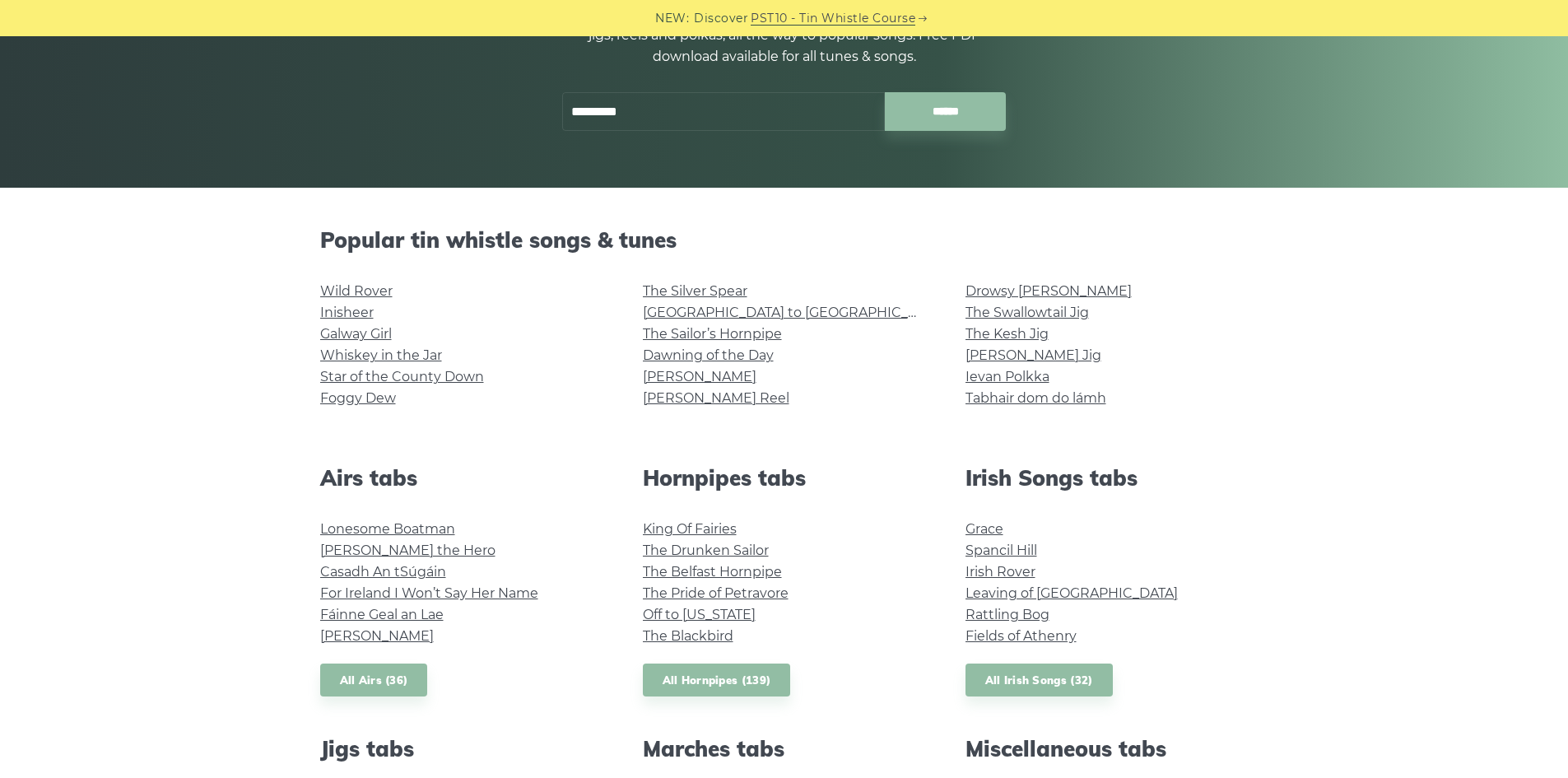
drag, startPoint x: 654, startPoint y: 121, endPoint x: 470, endPoint y: 111, distance: 184.3
click at [469, 111] on div "Tin Whistle Tabs & Sheet Music Notes 1000+ Irish tin whistle (penny whistle) ta…" at bounding box center [784, 32] width 929 height 278
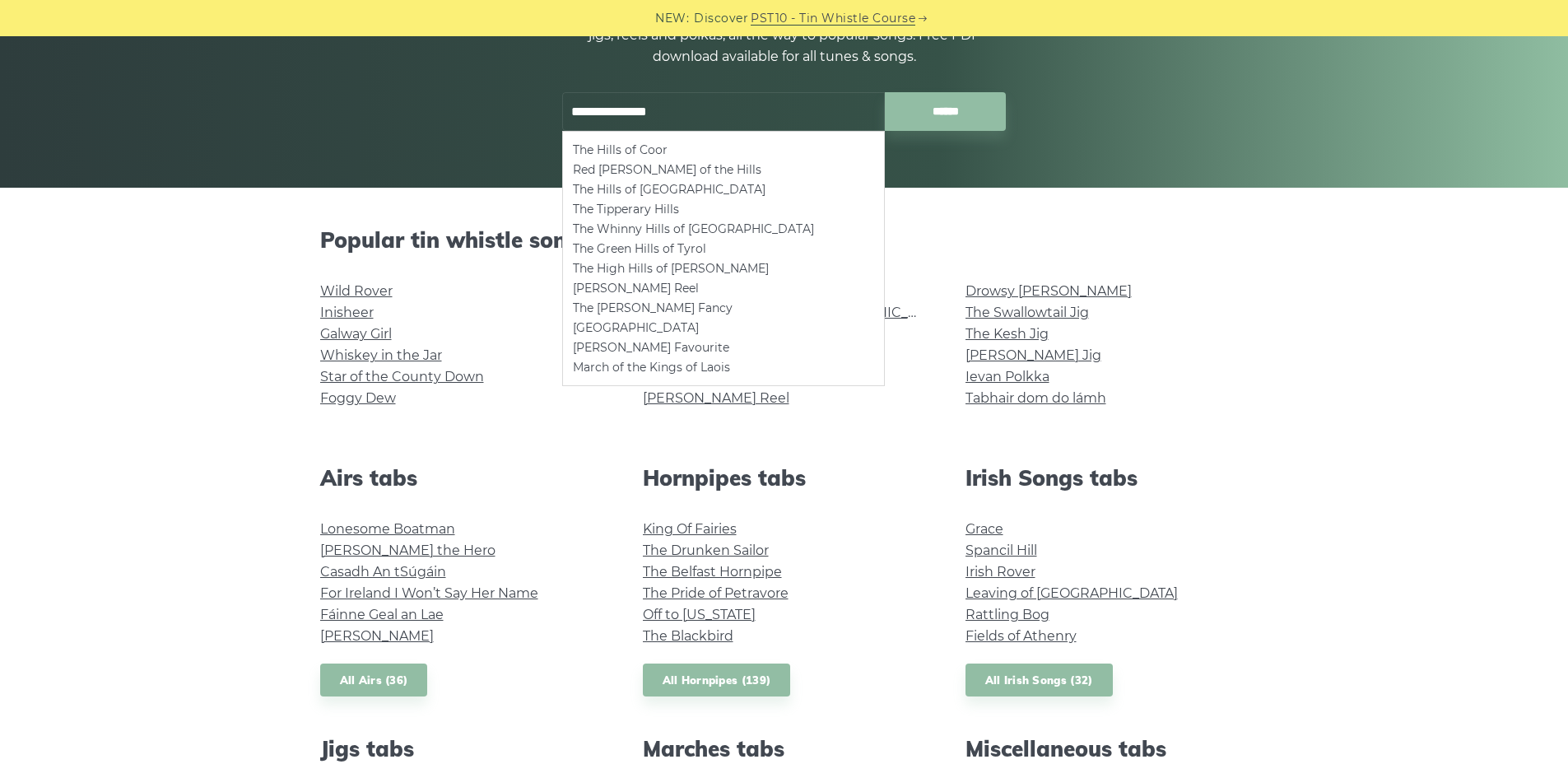
type input "**********"
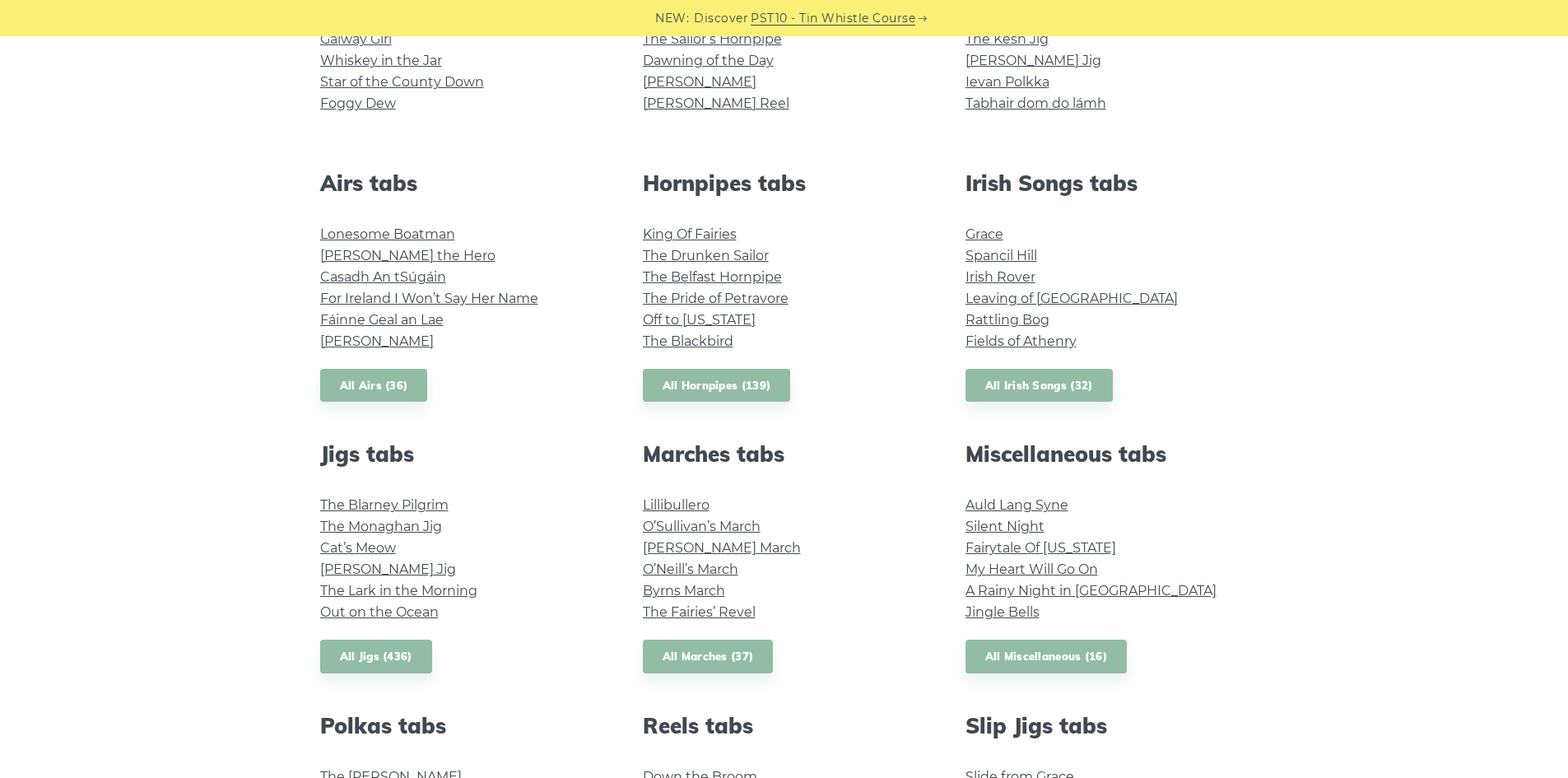
scroll to position [656, 0]
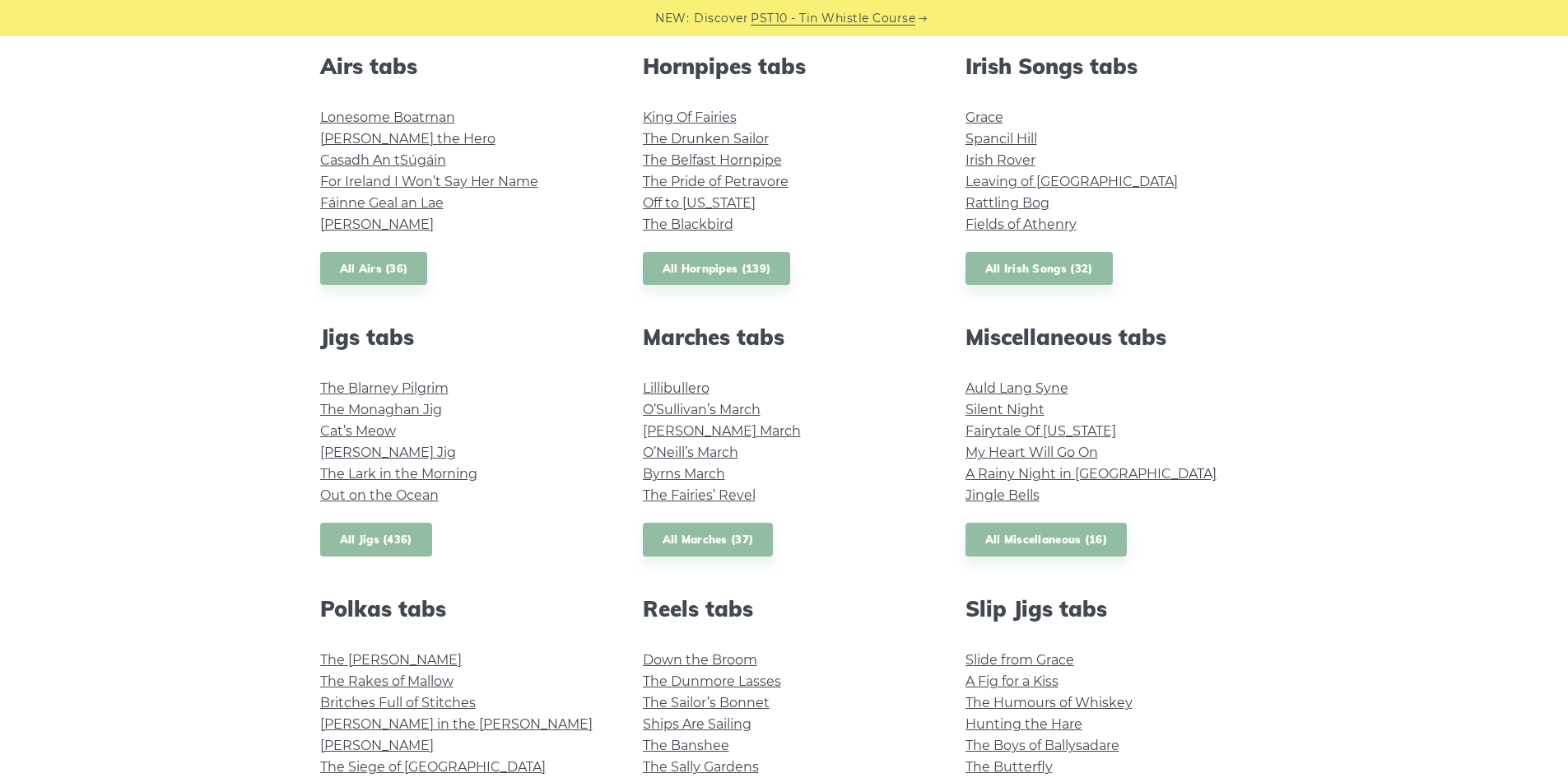
click at [423, 529] on link "All Jigs (436)" at bounding box center [376, 539] width 112 height 33
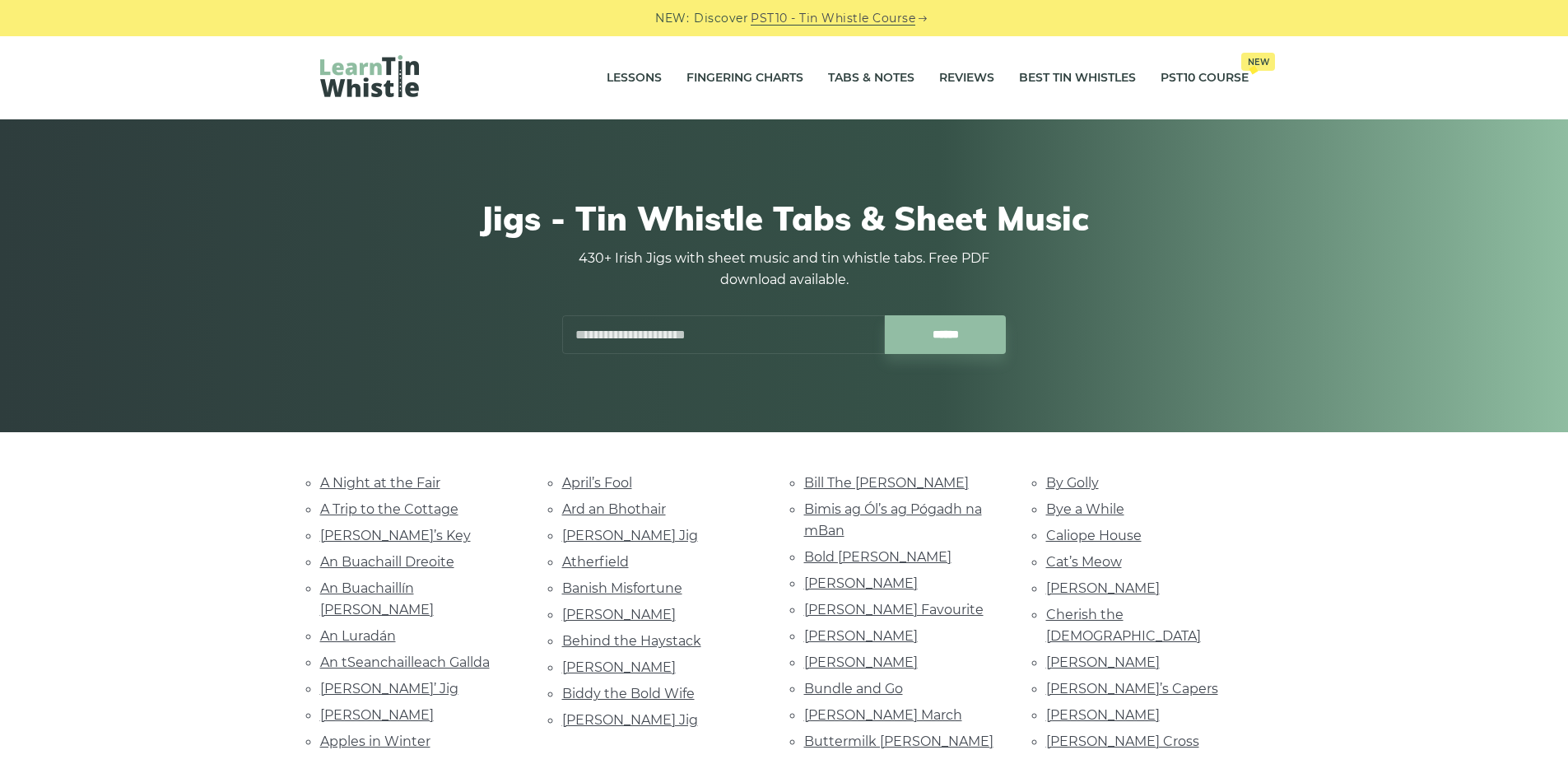
click at [673, 344] on input "text" at bounding box center [724, 335] width 323 height 39
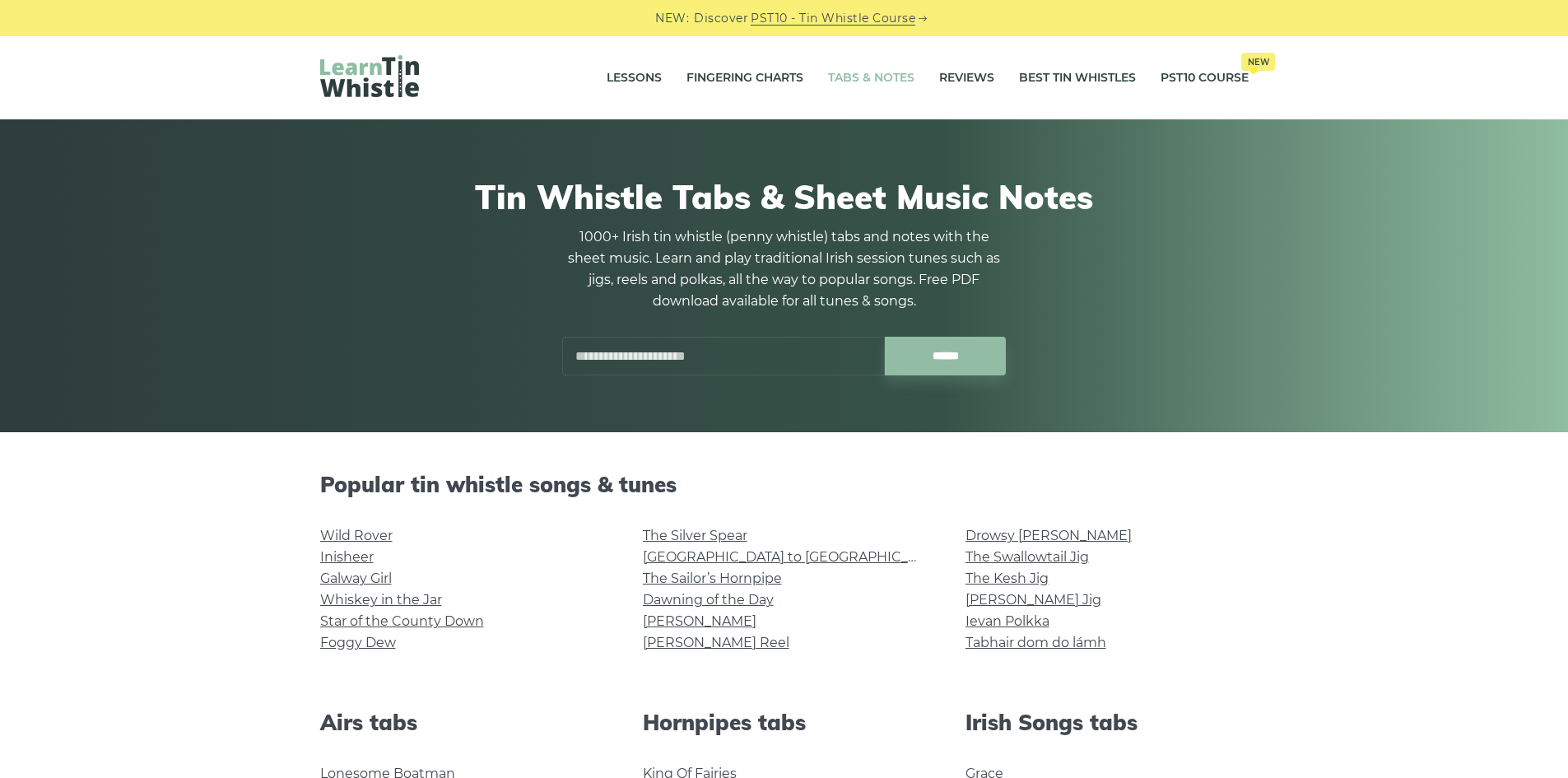
click at [750, 358] on input "text" at bounding box center [724, 357] width 323 height 39
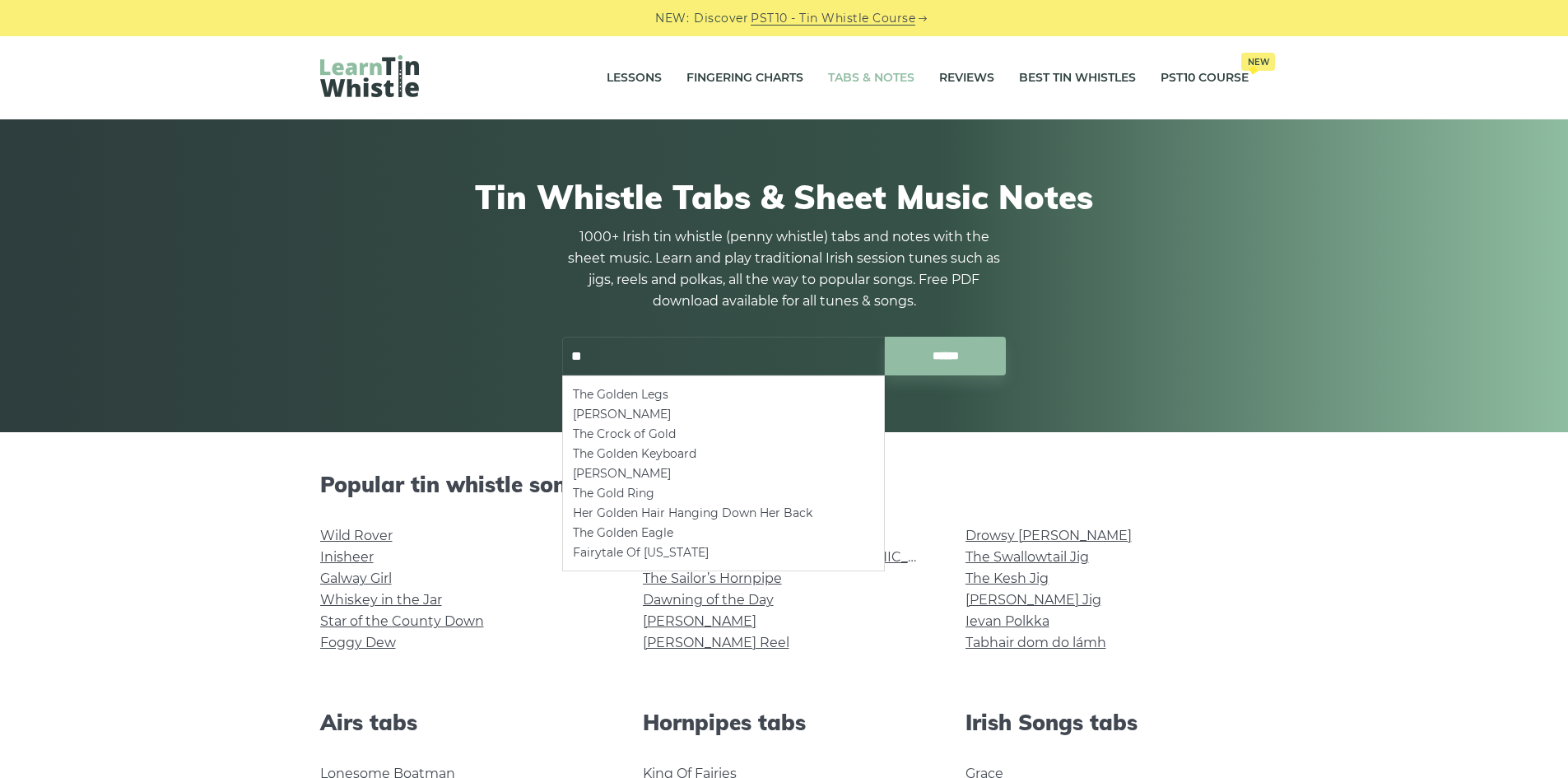
type input "*"
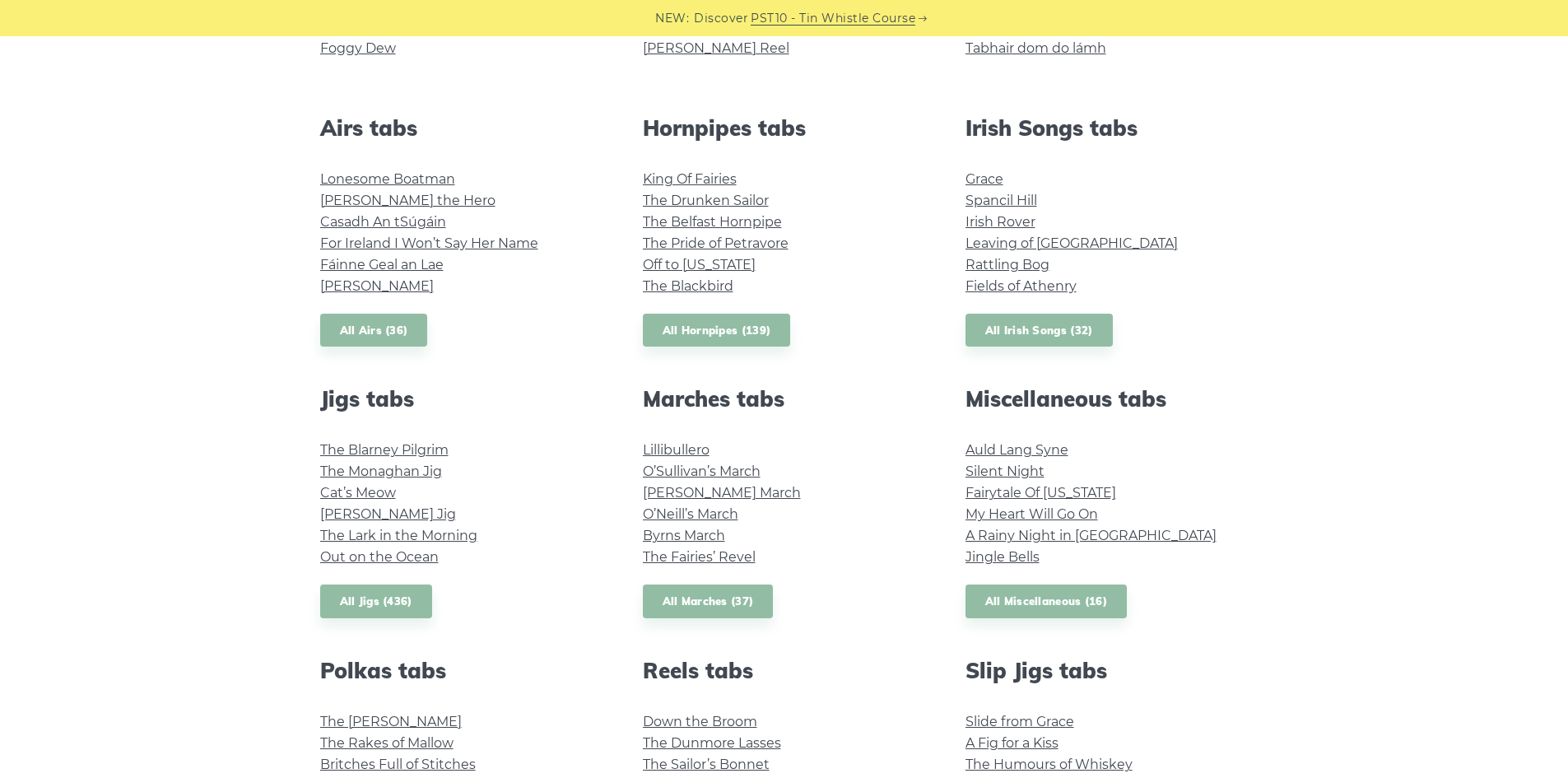
scroll to position [577, 0]
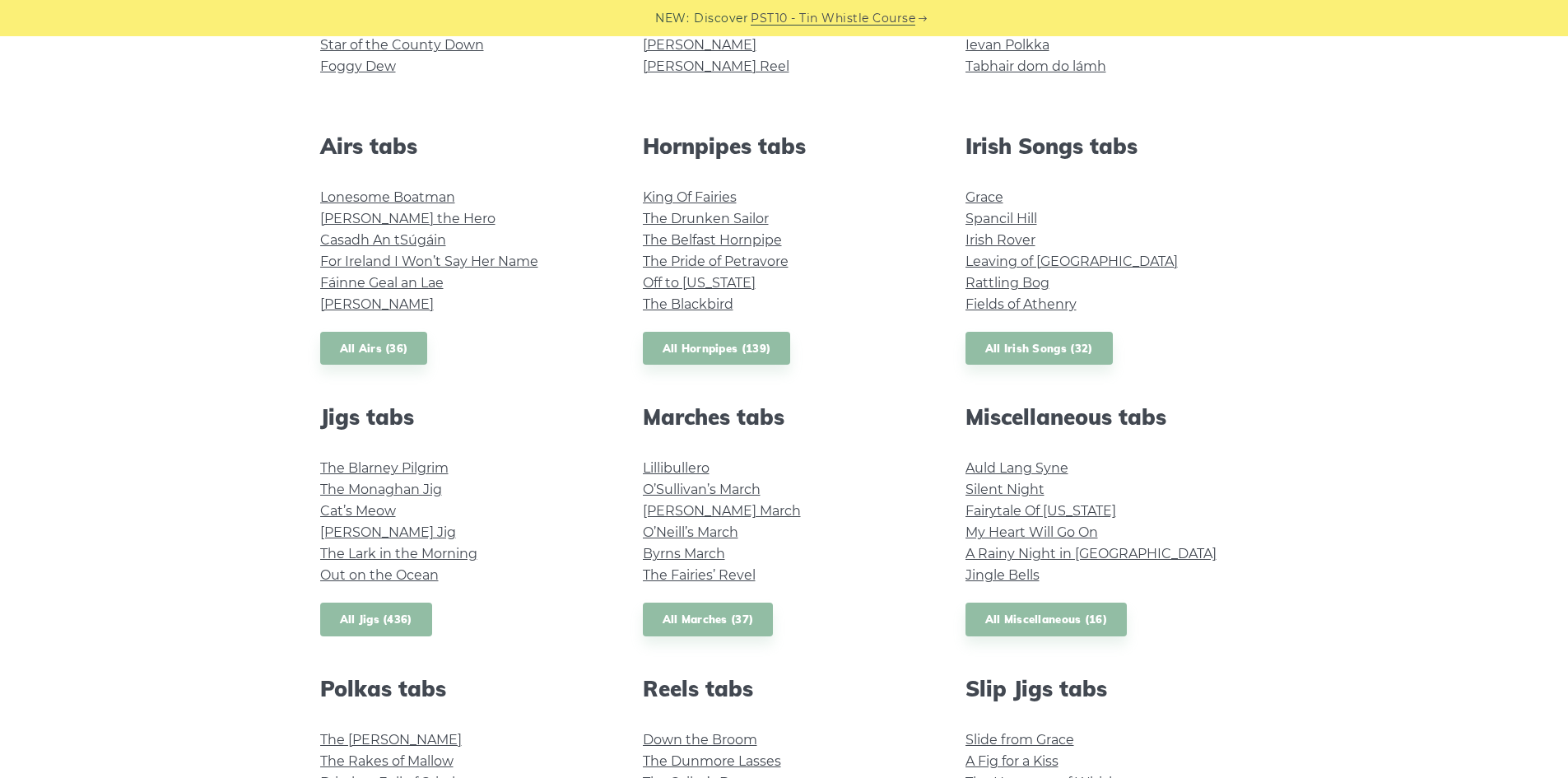
click at [405, 619] on link "All Jigs (436)" at bounding box center [376, 619] width 112 height 33
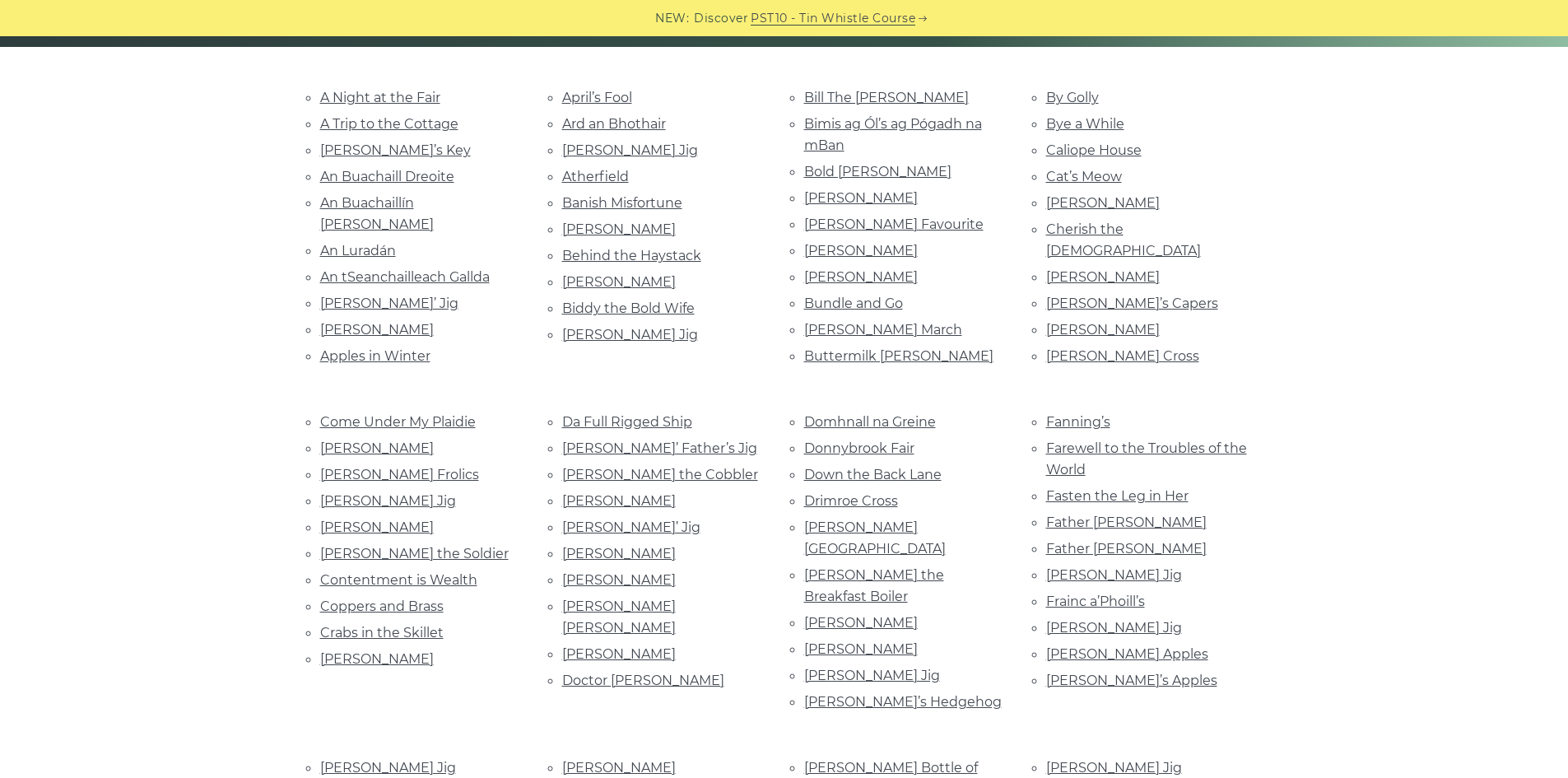
scroll to position [412, 0]
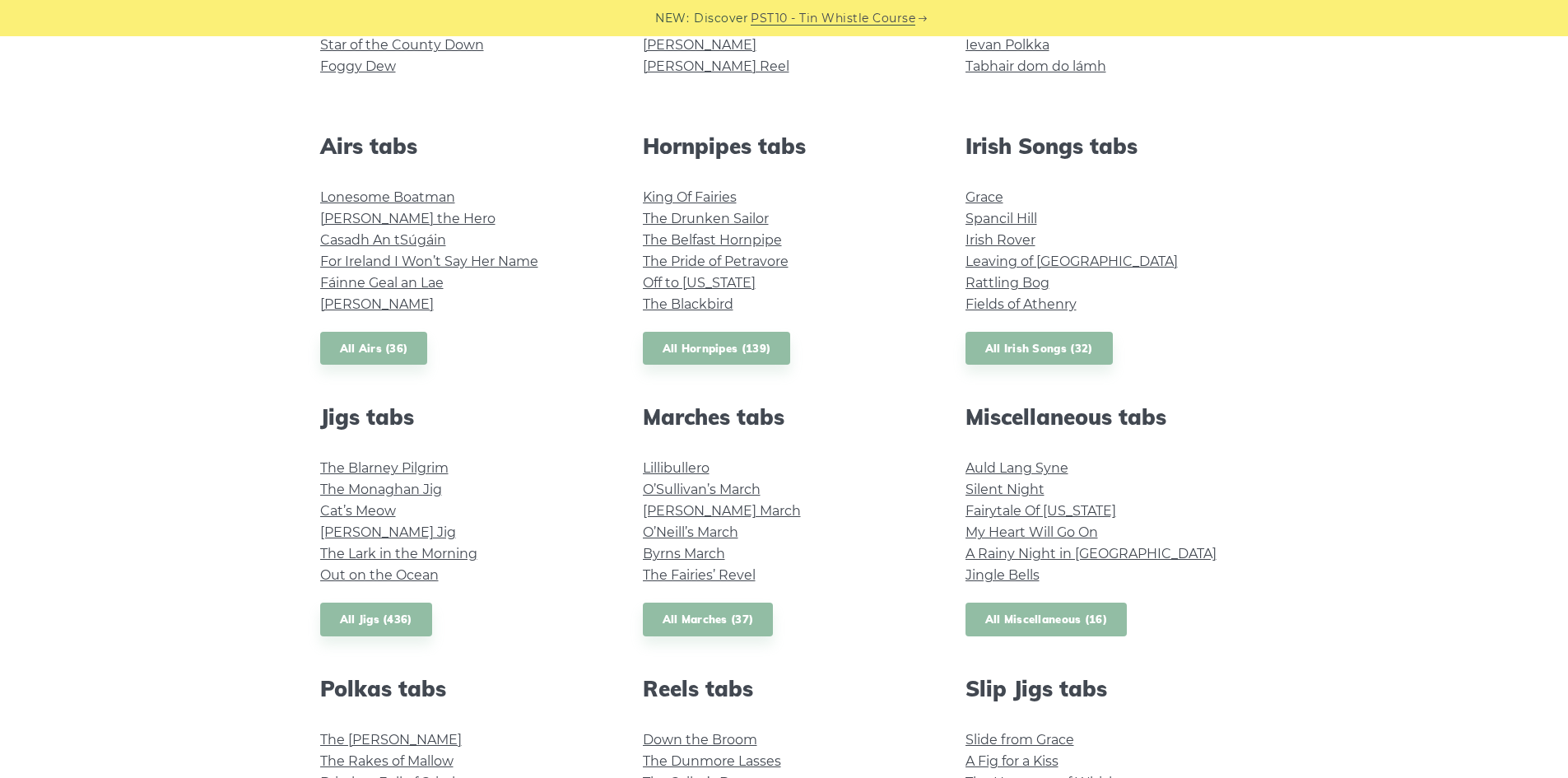
click at [1064, 616] on link "All Miscellaneous (16)" at bounding box center [1047, 619] width 162 height 33
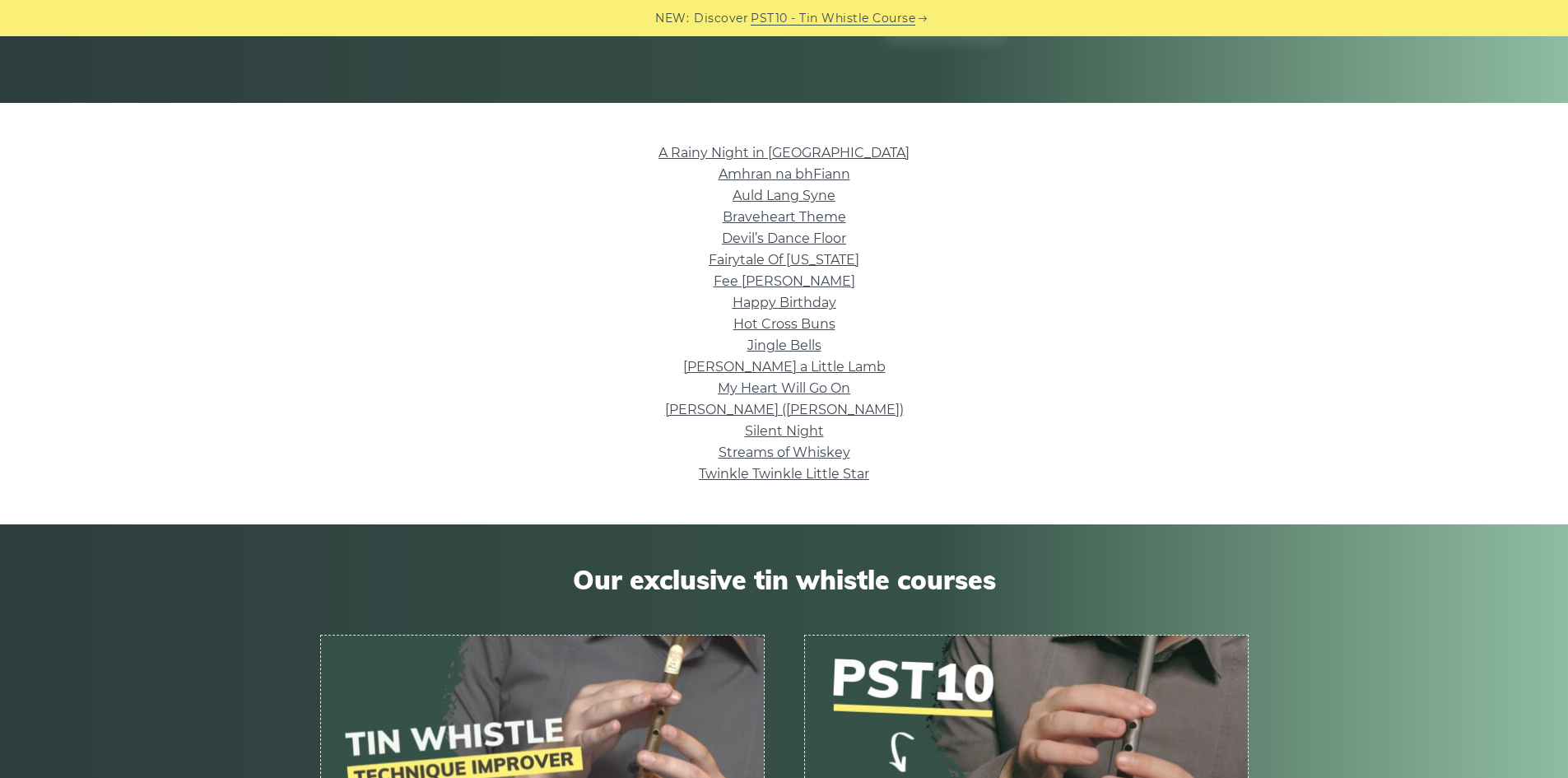
scroll to position [247, 0]
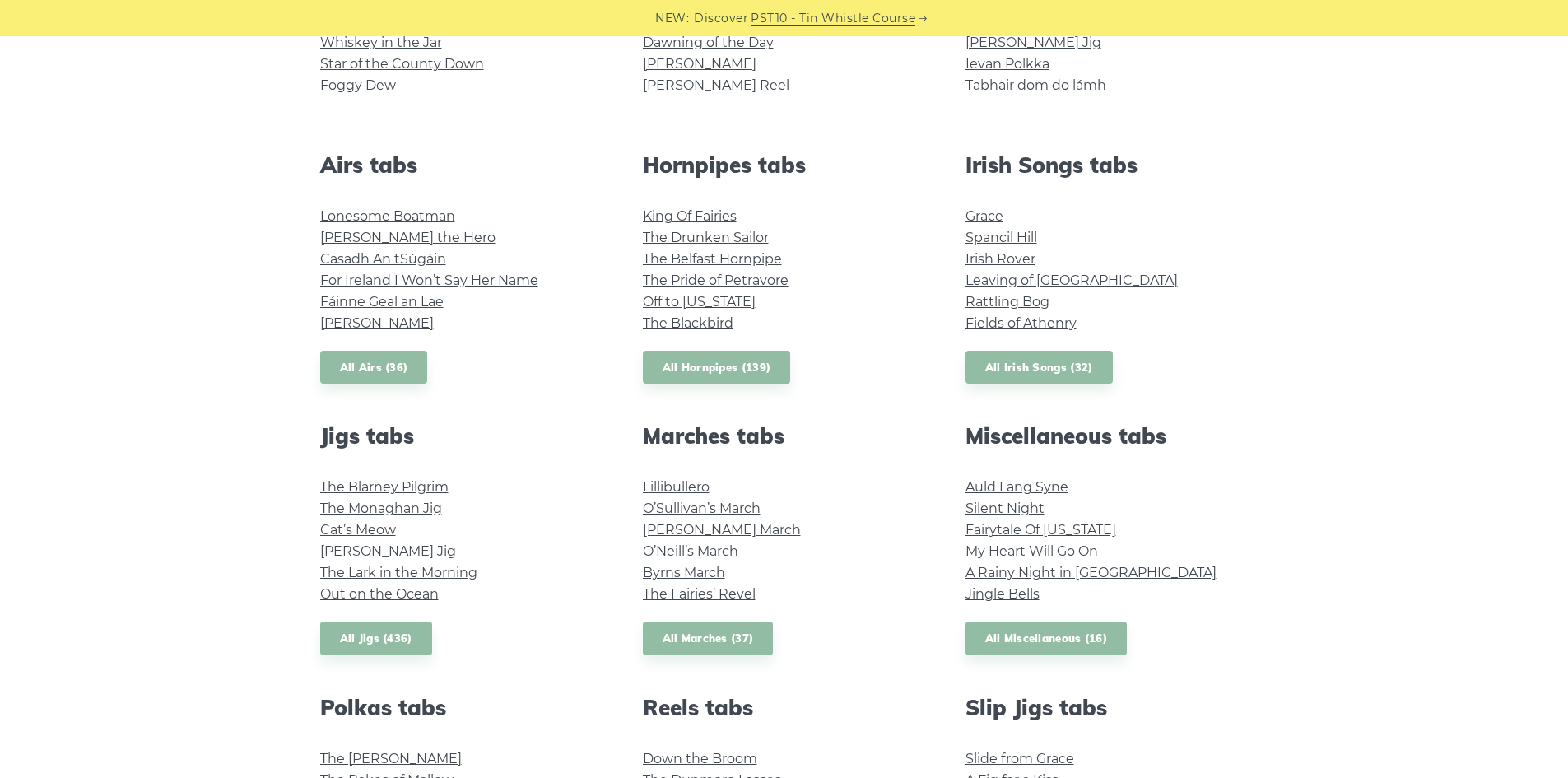
scroll to position [494, 0]
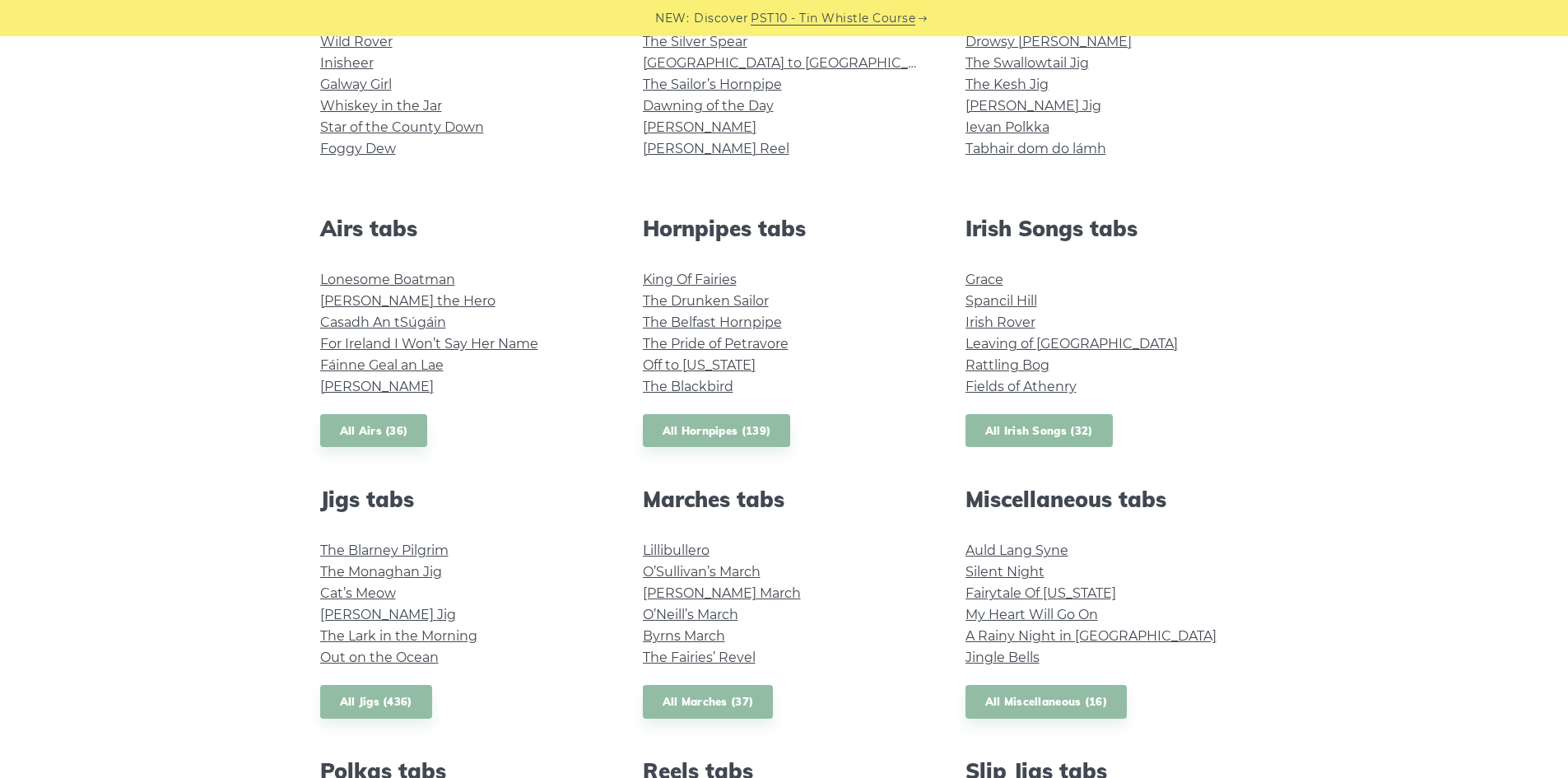
click at [1013, 441] on link "All Irish Songs (32)" at bounding box center [1039, 431] width 148 height 33
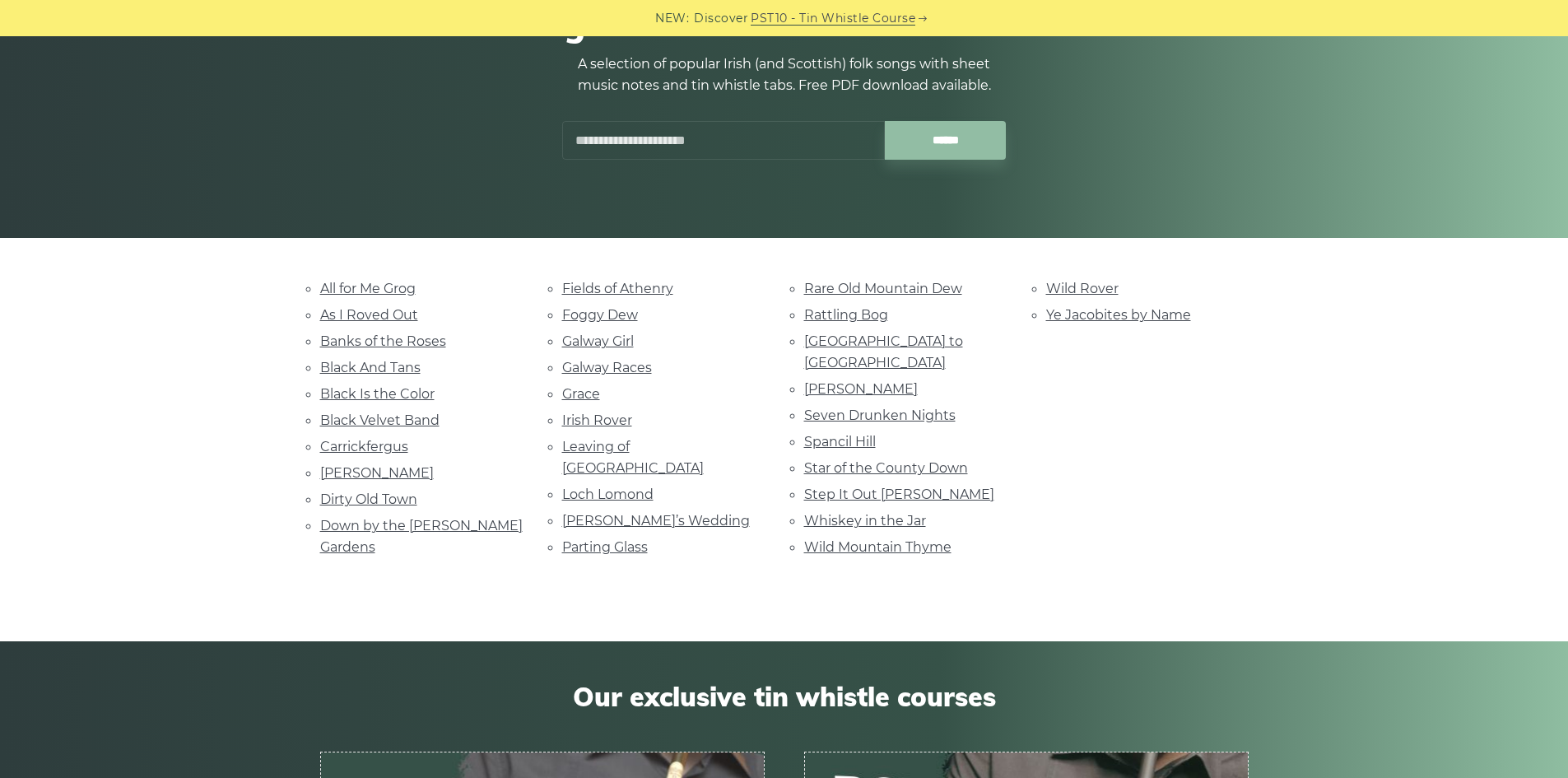
scroll to position [164, 0]
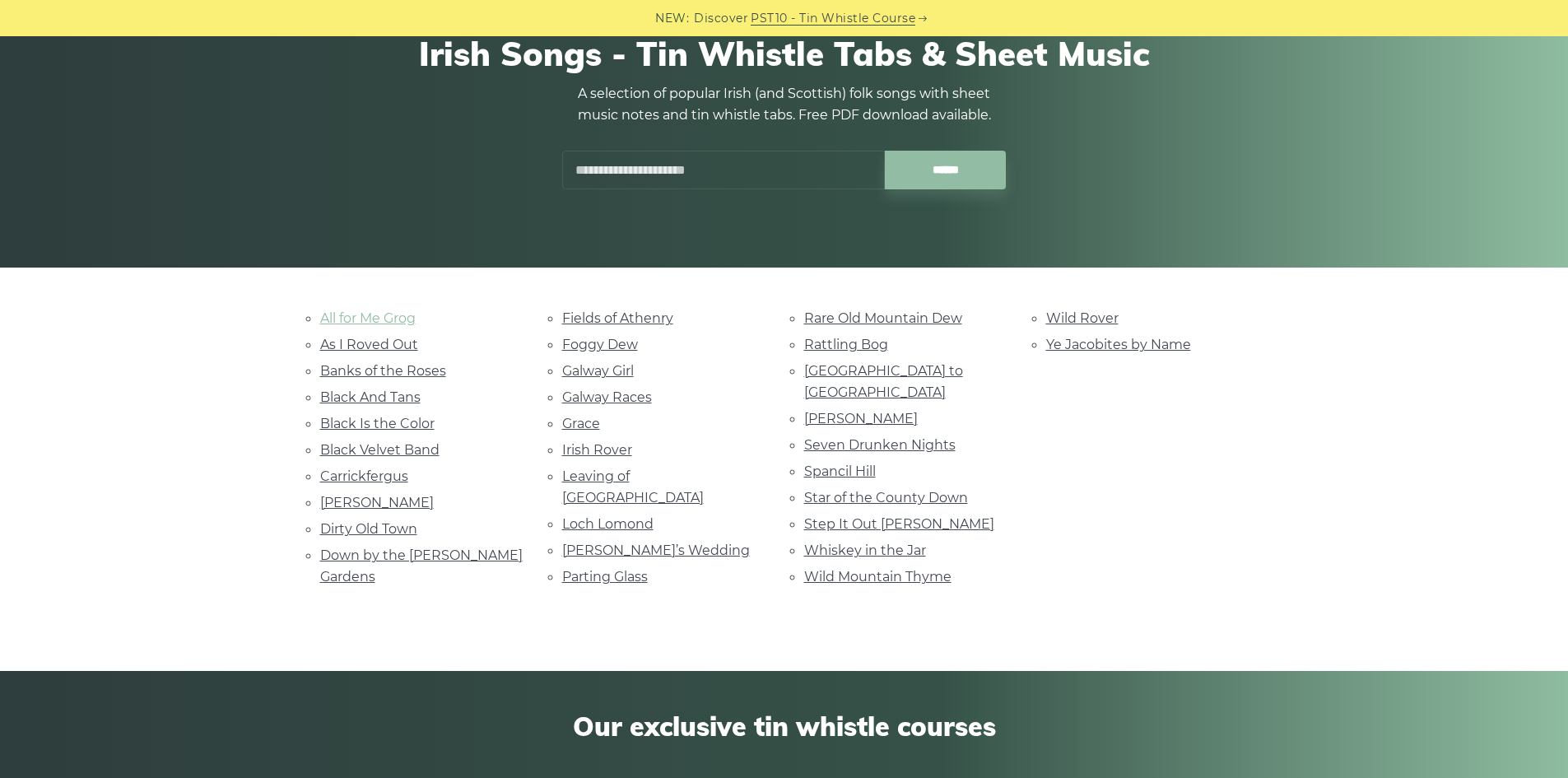
click at [377, 318] on link "All for Me Grog" at bounding box center [367, 318] width 96 height 16
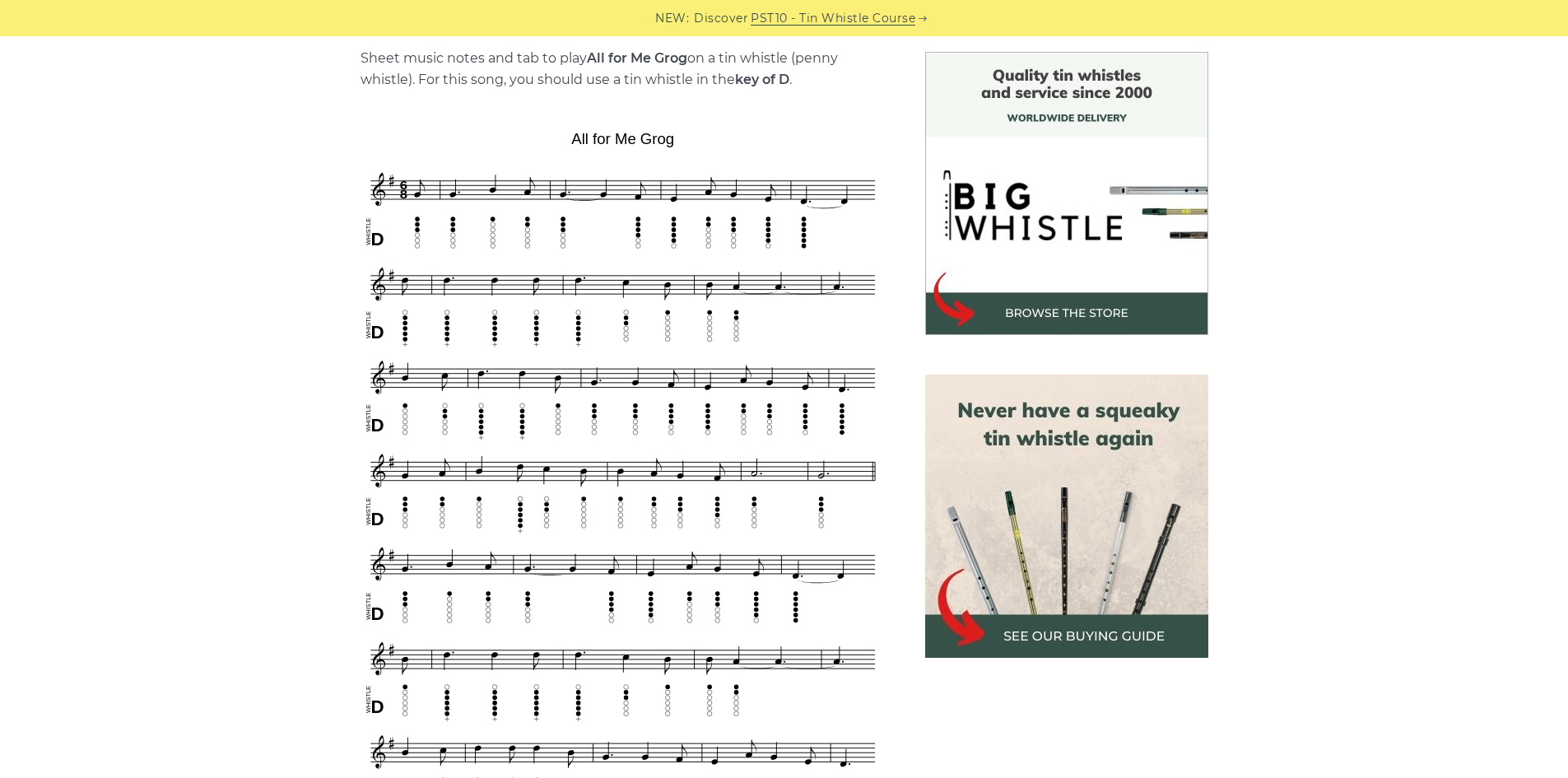
scroll to position [412, 0]
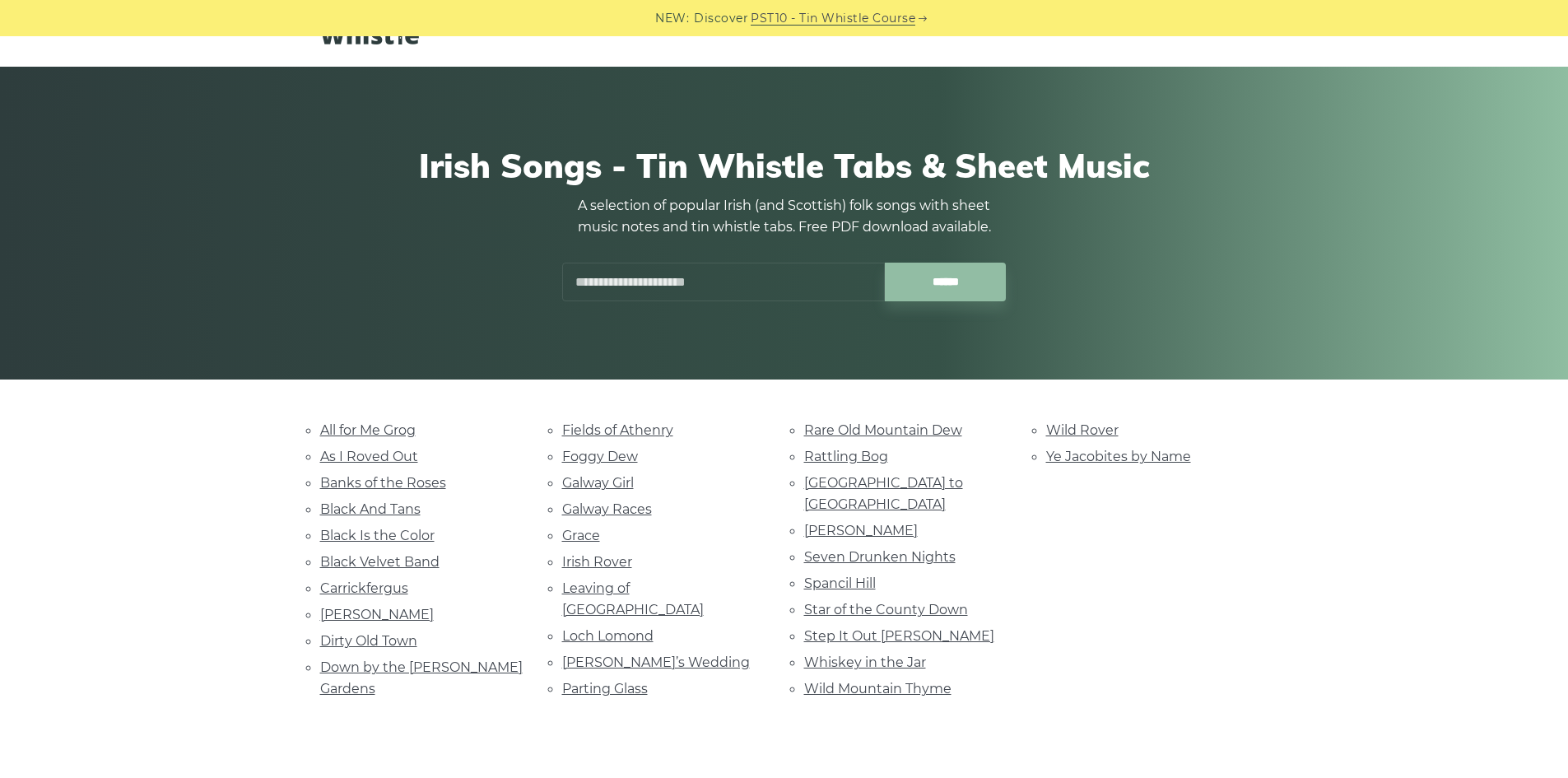
scroll to position [83, 0]
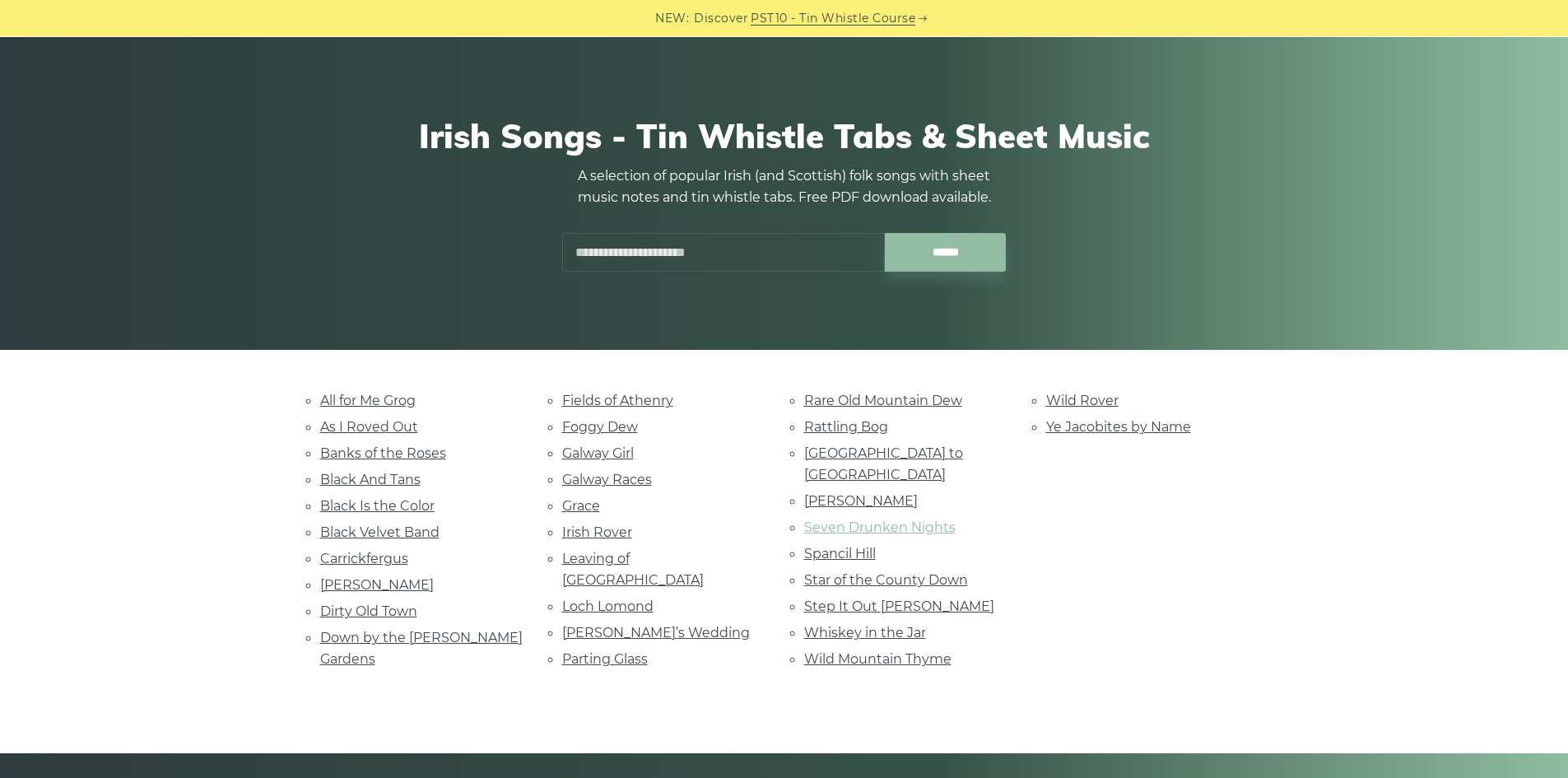
click at [831, 520] on link "Seven Drunken Nights" at bounding box center [880, 527] width 151 height 16
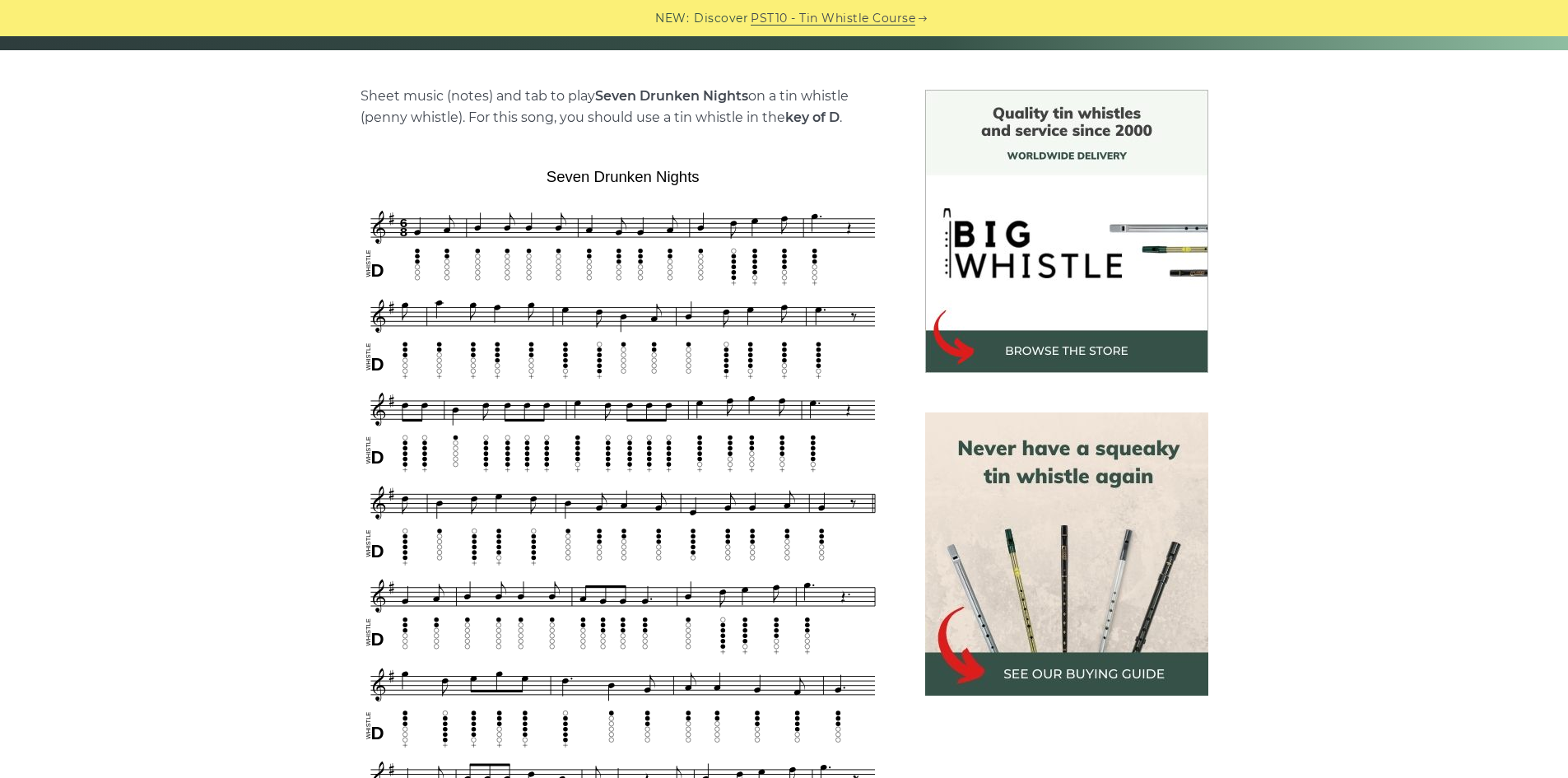
scroll to position [412, 0]
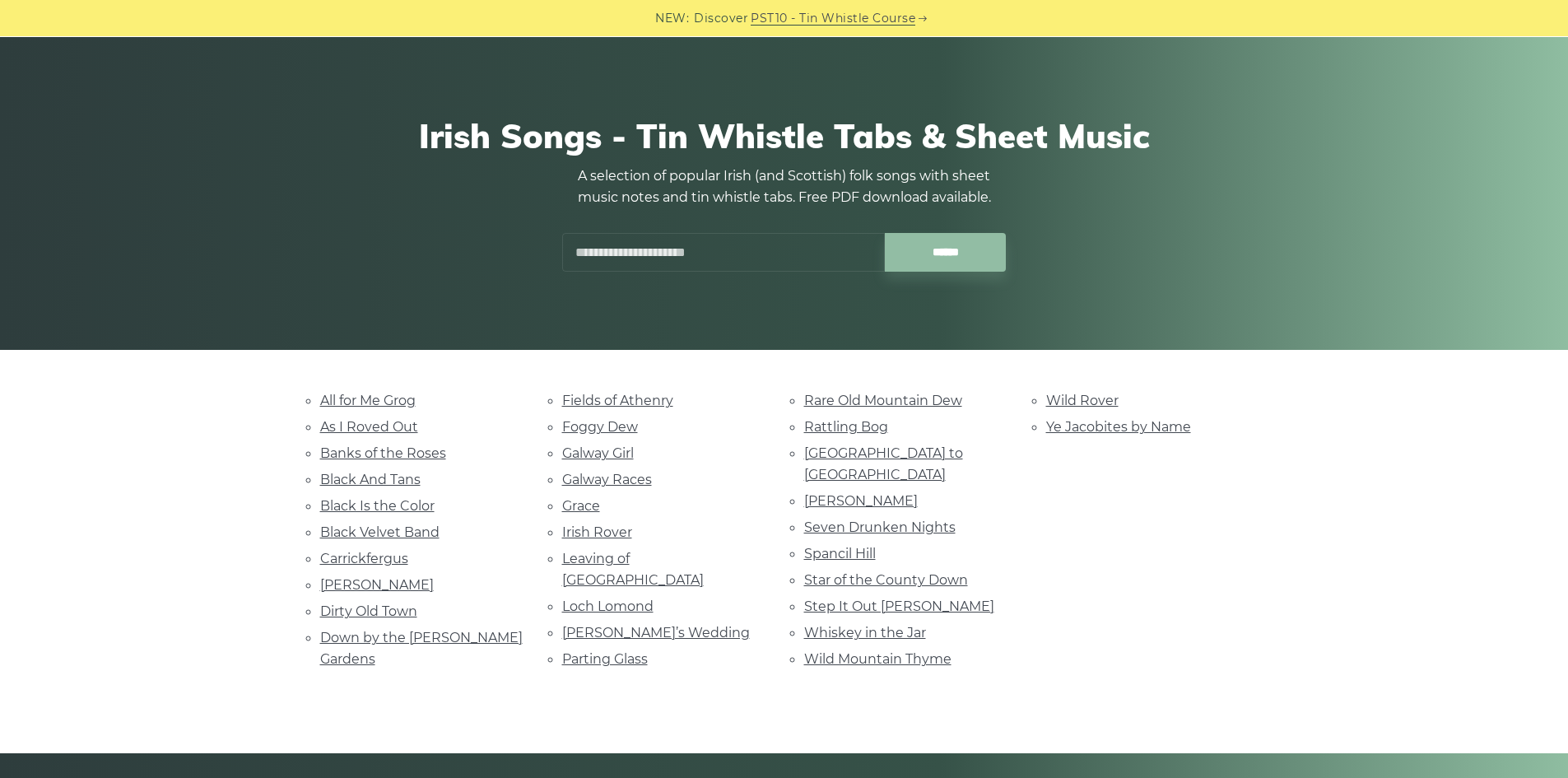
click at [674, 257] on input "text" at bounding box center [724, 253] width 323 height 39
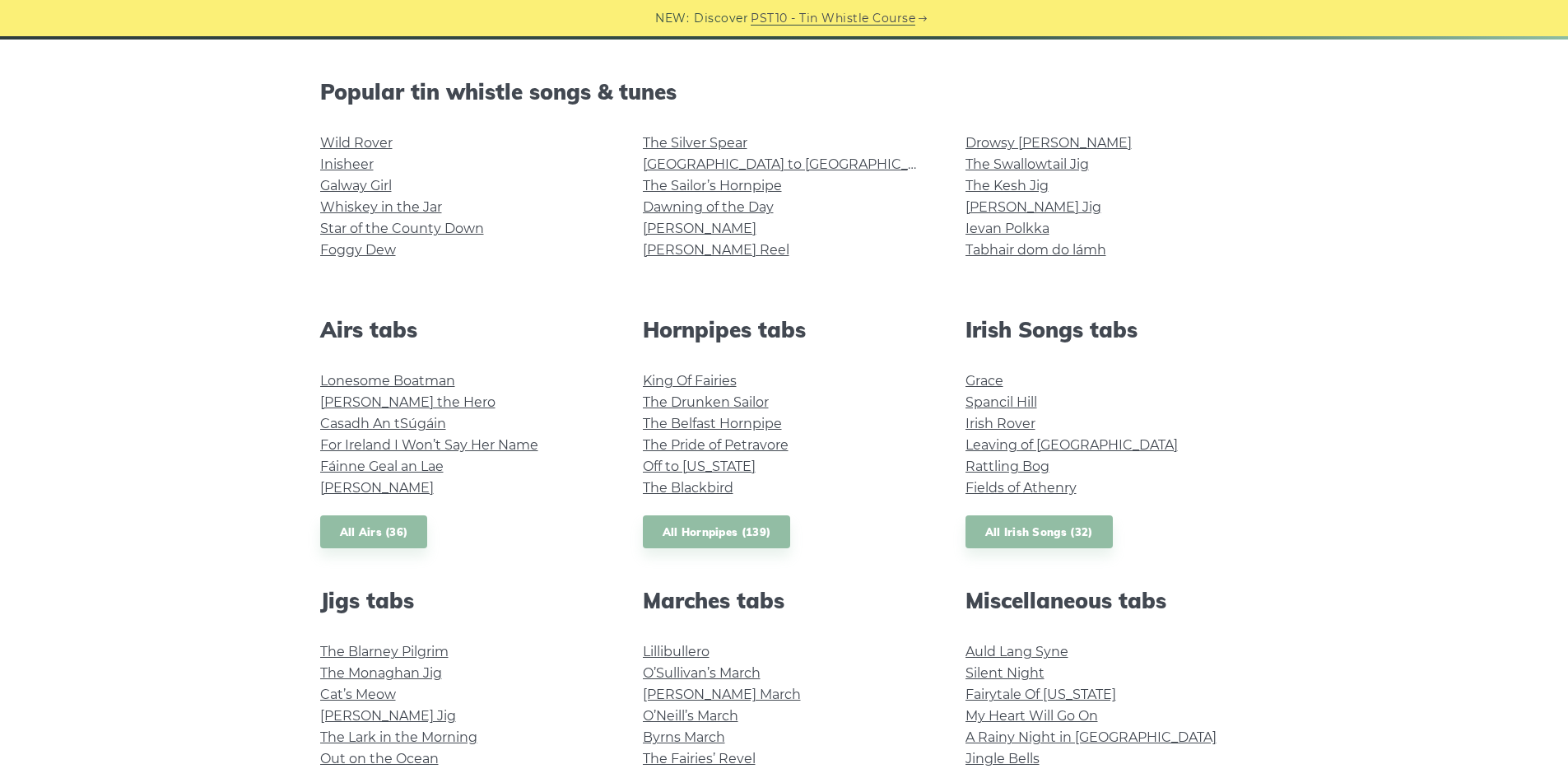
scroll to position [248, 0]
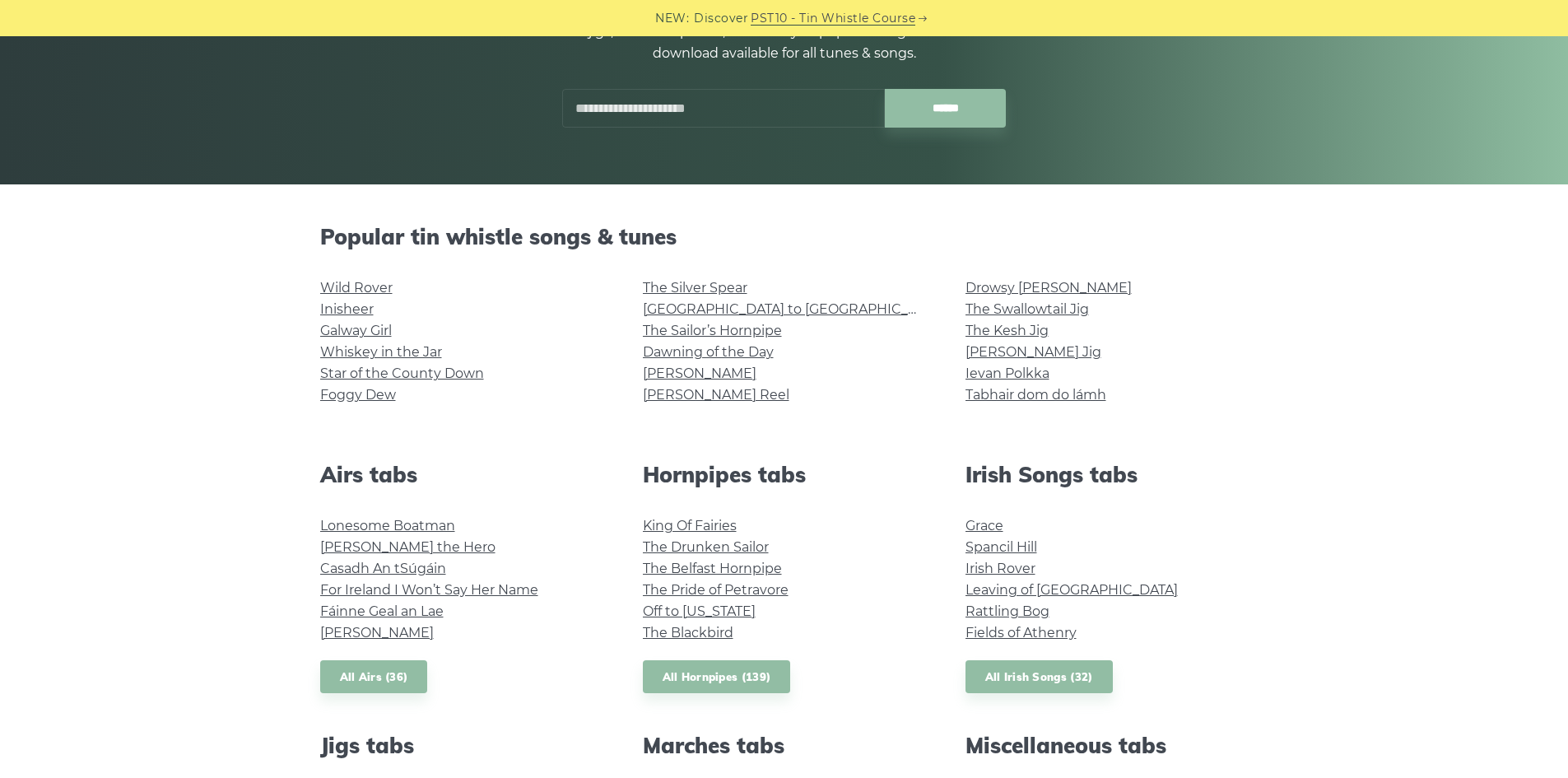
click at [655, 113] on input "text" at bounding box center [724, 109] width 323 height 39
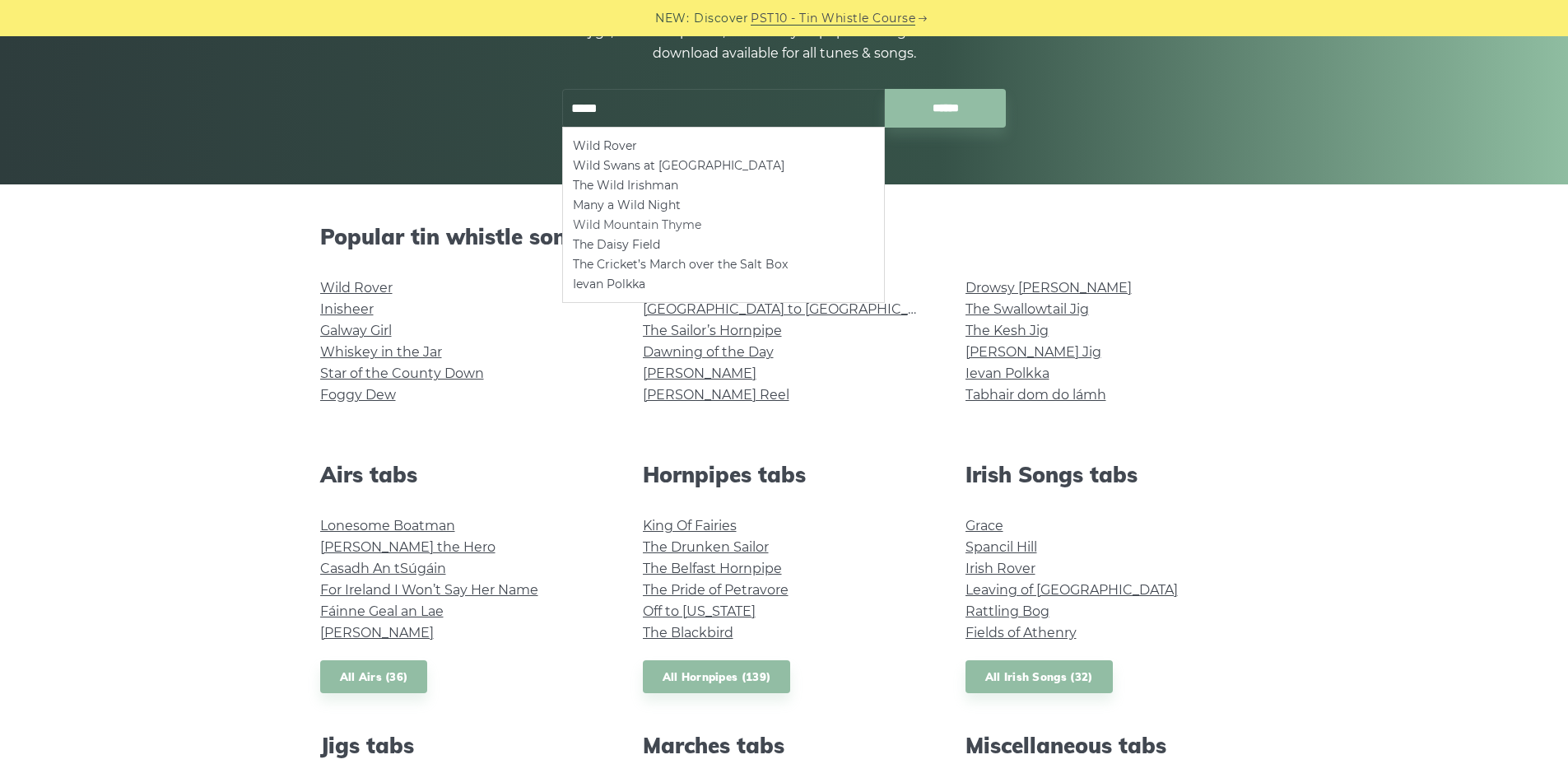
click at [671, 220] on li "Wild Mountain Thyme" at bounding box center [723, 225] width 302 height 19
type input "**********"
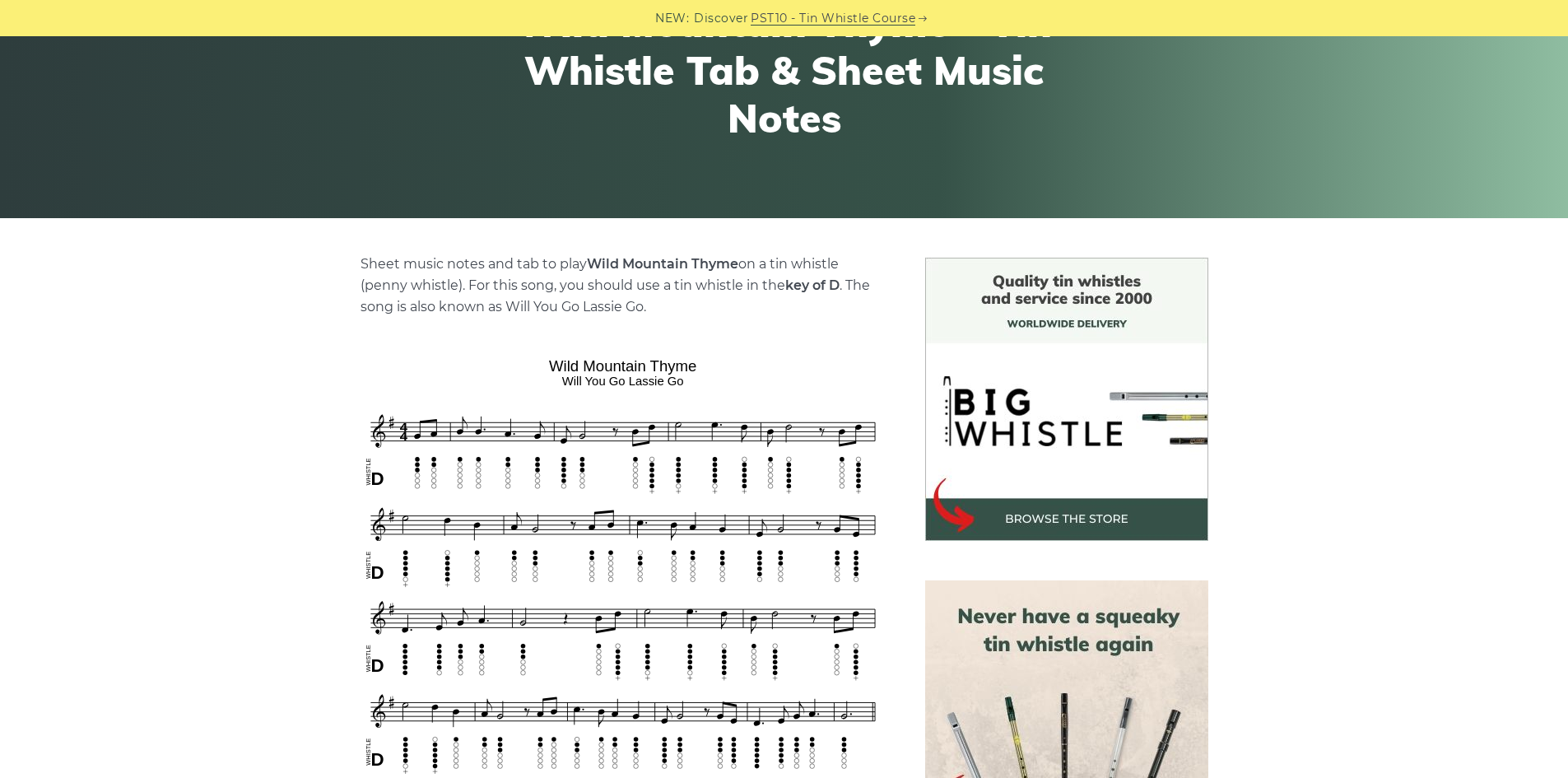
scroll to position [412, 0]
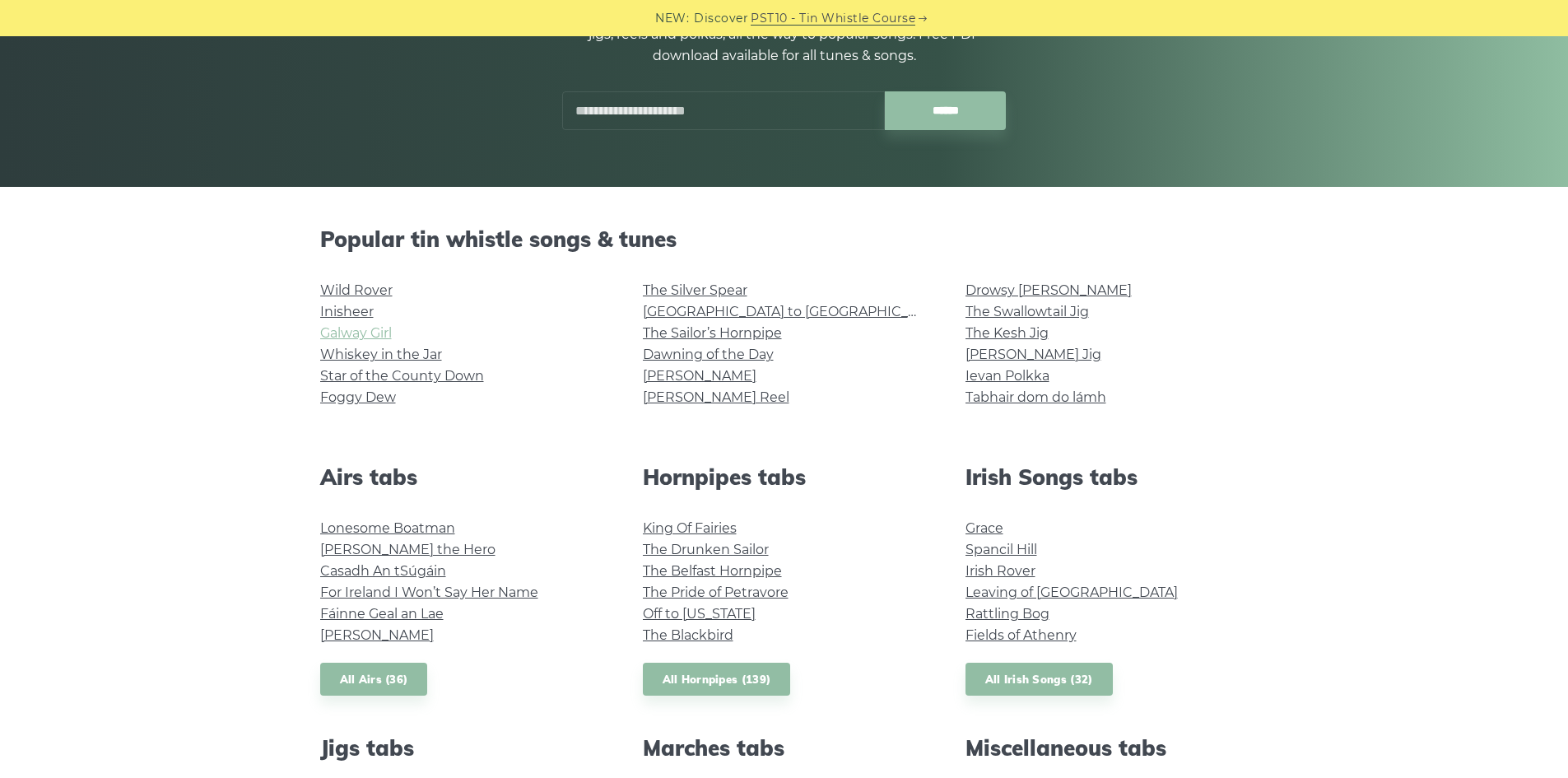
click at [379, 330] on link "Galway Girl" at bounding box center [355, 332] width 71 height 16
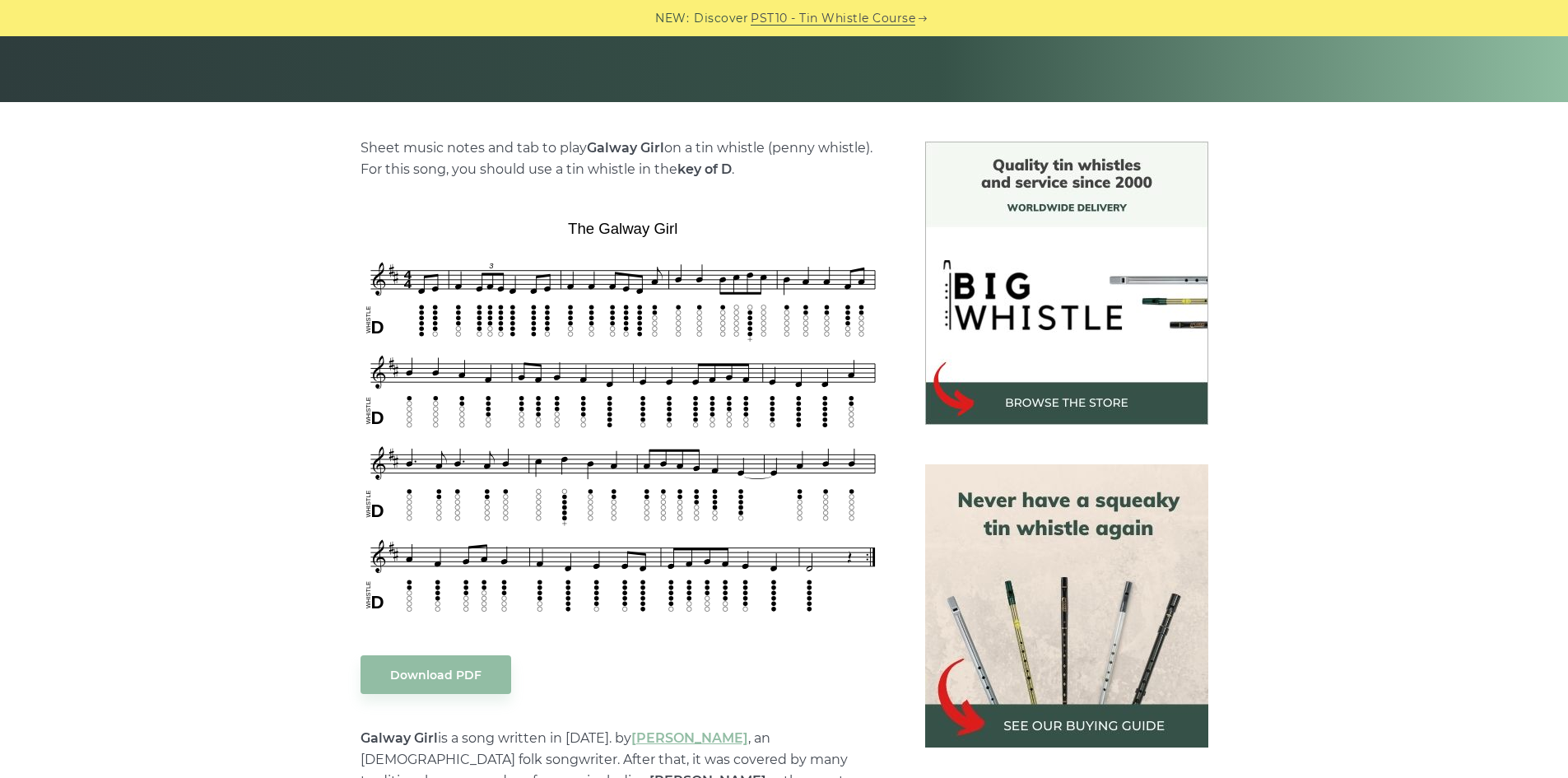
scroll to position [330, 0]
